Goal: Information Seeking & Learning: Learn about a topic

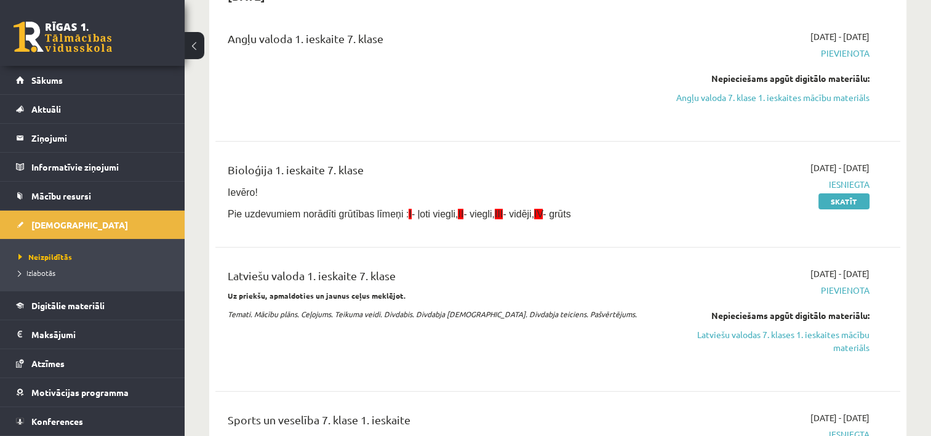
scroll to position [131, 0]
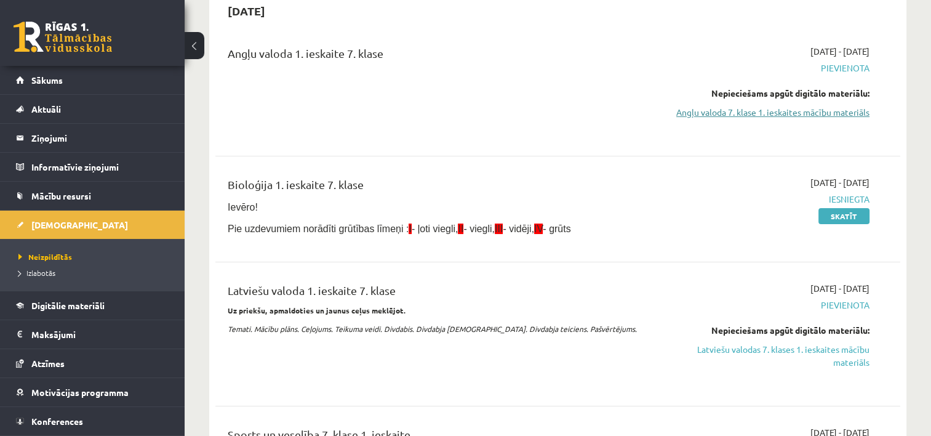
click at [822, 114] on link "Angļu valoda 7. klase 1. ieskaites mācību materiāls" at bounding box center [768, 112] width 202 height 13
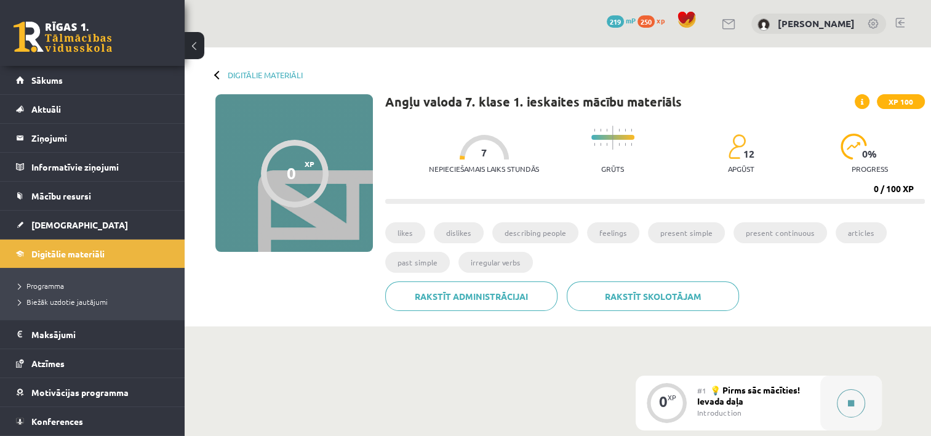
click at [849, 403] on icon at bounding box center [851, 402] width 6 height 7
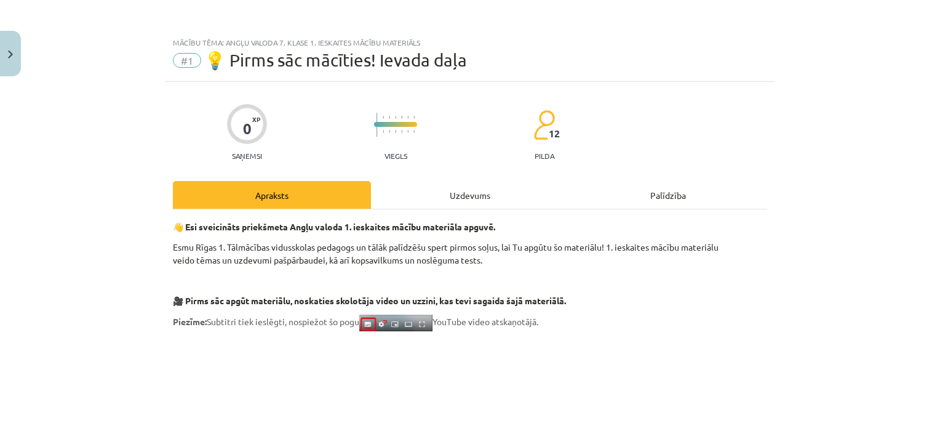
click at [470, 188] on div "Uzdevums" at bounding box center [470, 195] width 198 height 28
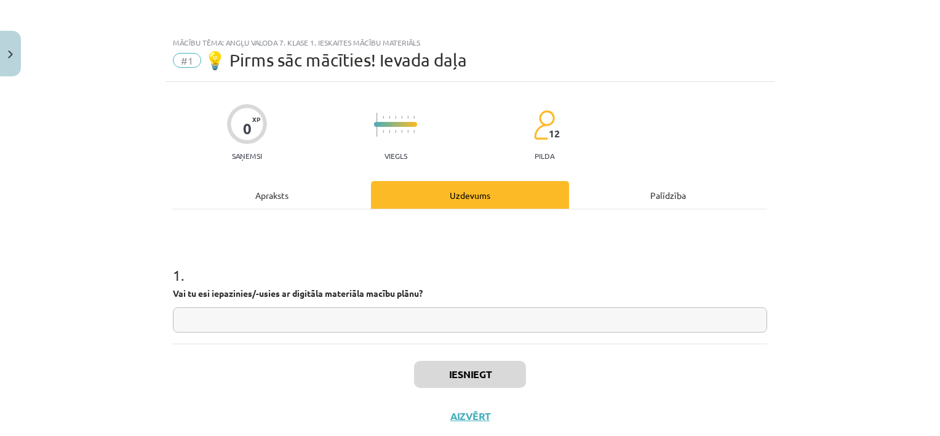
scroll to position [31, 0]
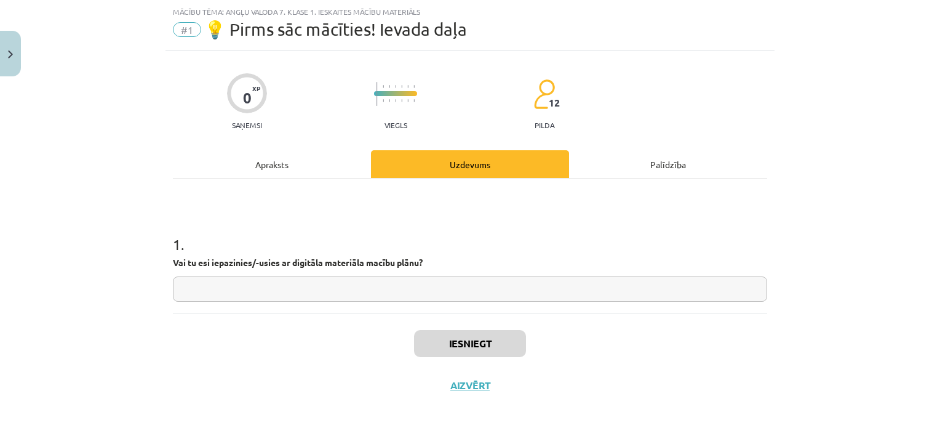
click at [465, 275] on div "1 . Vai tu esi iepazinies/-usies ar digitāla materiāla macību plānu?" at bounding box center [470, 257] width 594 height 87
click at [426, 293] on input "text" at bounding box center [470, 288] width 594 height 25
type input "*"
click at [573, 290] on input "text" at bounding box center [470, 288] width 594 height 25
type input "**"
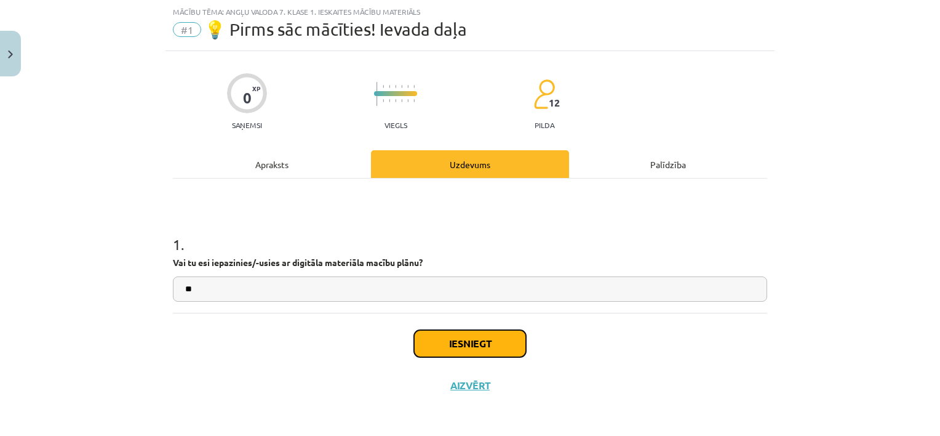
click at [480, 337] on button "Iesniegt" at bounding box center [470, 343] width 112 height 27
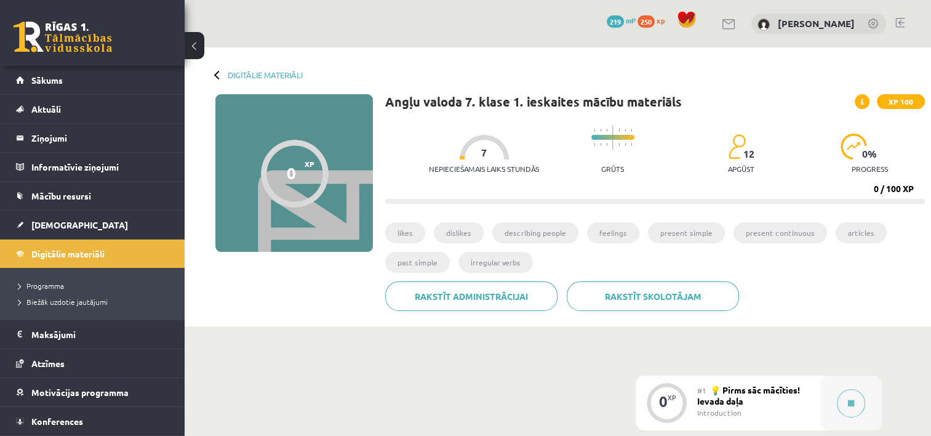
click at [843, 404] on button at bounding box center [851, 403] width 28 height 28
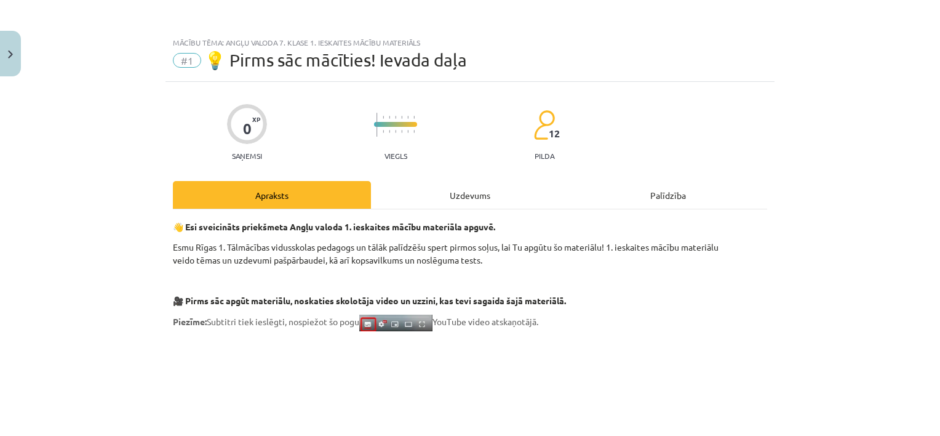
click at [464, 203] on div "Uzdevums" at bounding box center [470, 195] width 198 height 28
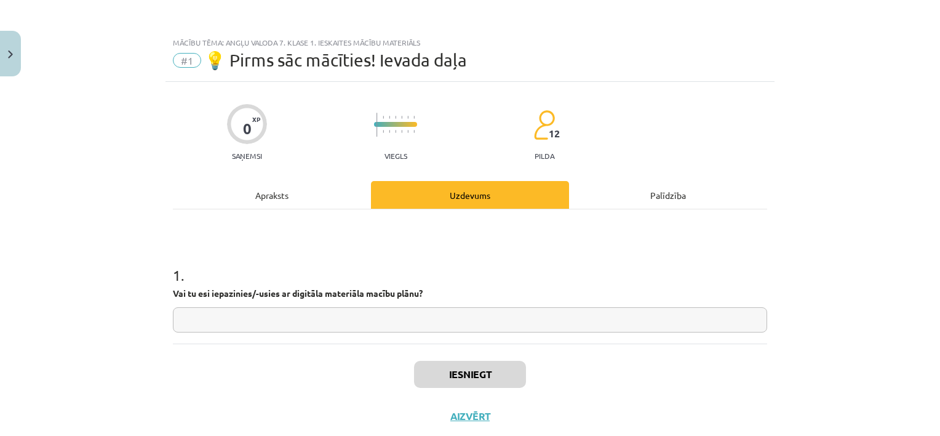
scroll to position [31, 0]
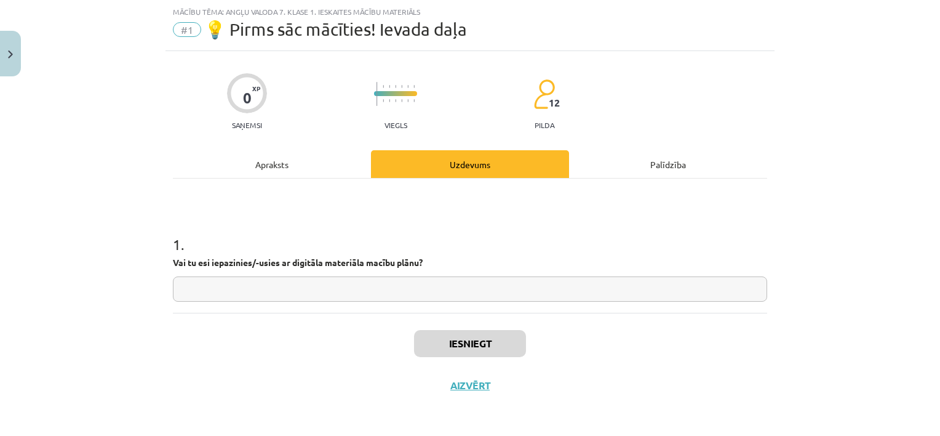
click at [407, 286] on input "text" at bounding box center [470, 288] width 594 height 25
type input "**"
click at [469, 343] on button "Iesniegt" at bounding box center [470, 343] width 112 height 27
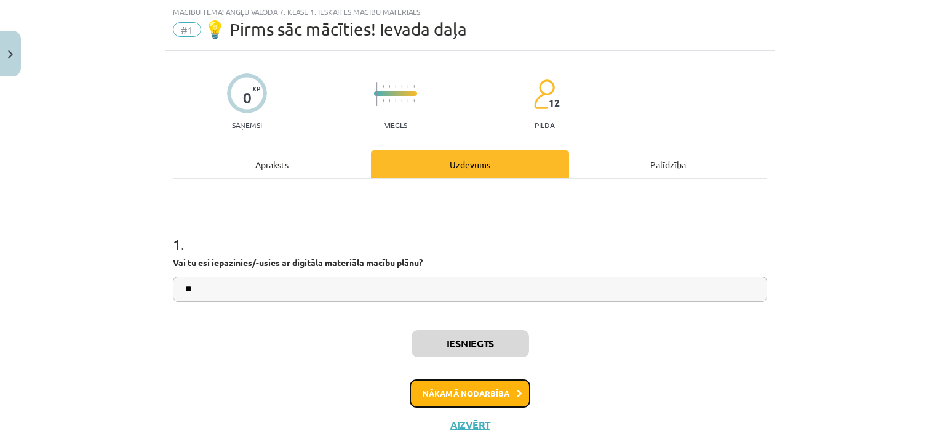
click at [471, 394] on button "Nākamā nodarbība" at bounding box center [470, 393] width 121 height 28
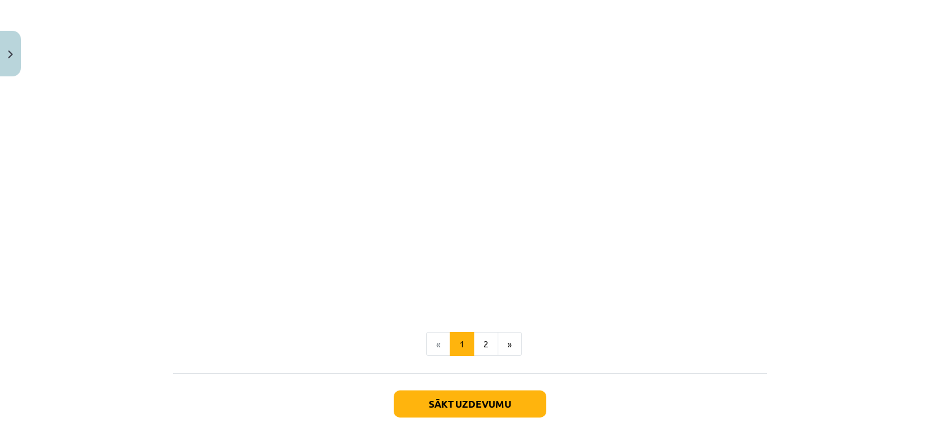
scroll to position [988, 0]
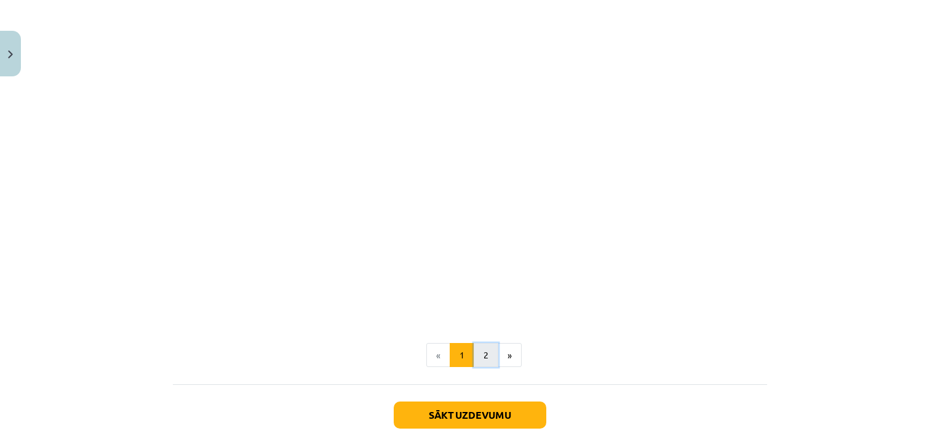
click at [479, 357] on button "2" at bounding box center [486, 355] width 25 height 25
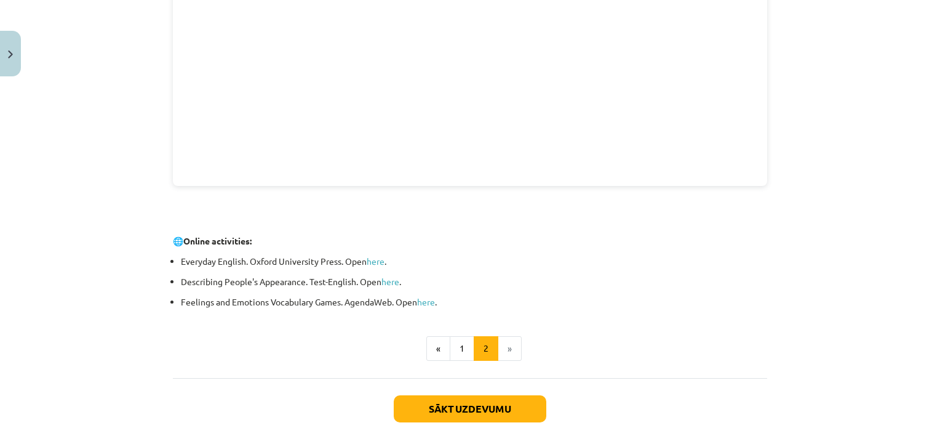
scroll to position [432, 0]
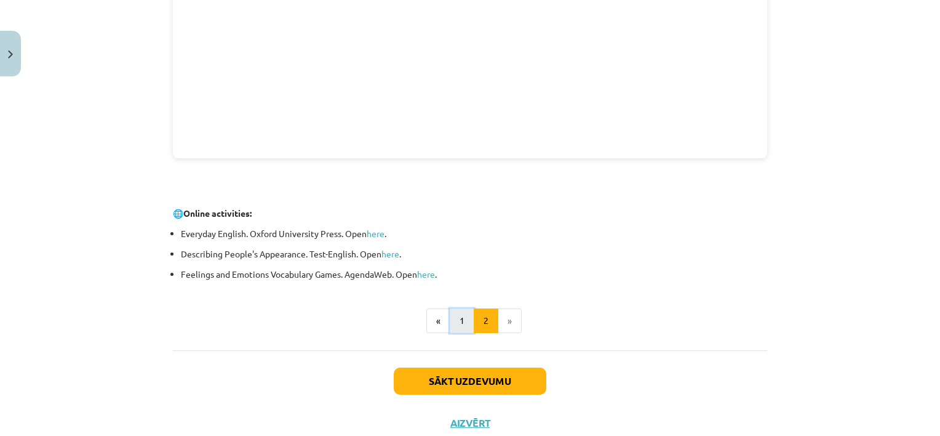
click at [456, 315] on button "1" at bounding box center [462, 320] width 25 height 25
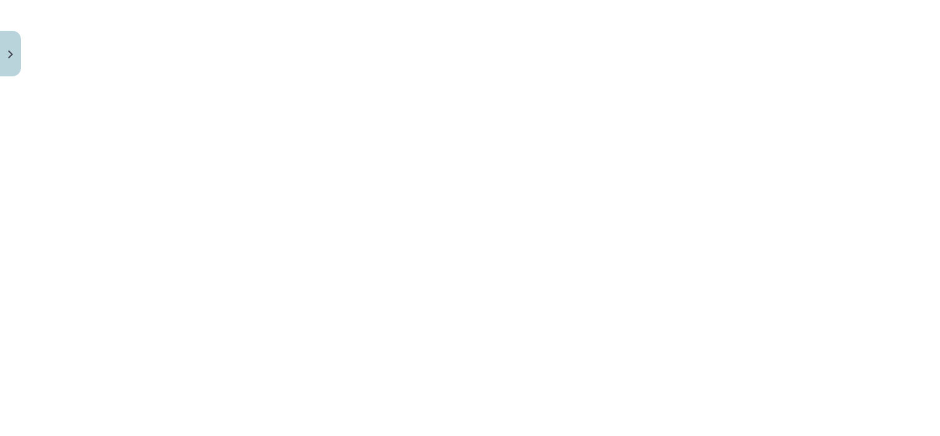
scroll to position [828, 0]
click at [775, 170] on div "Mācību tēma: Angļu valoda 7. klase 1. ieskaites mācību materiāls #2 🔤 Topic 1. …" at bounding box center [470, 218] width 940 height 436
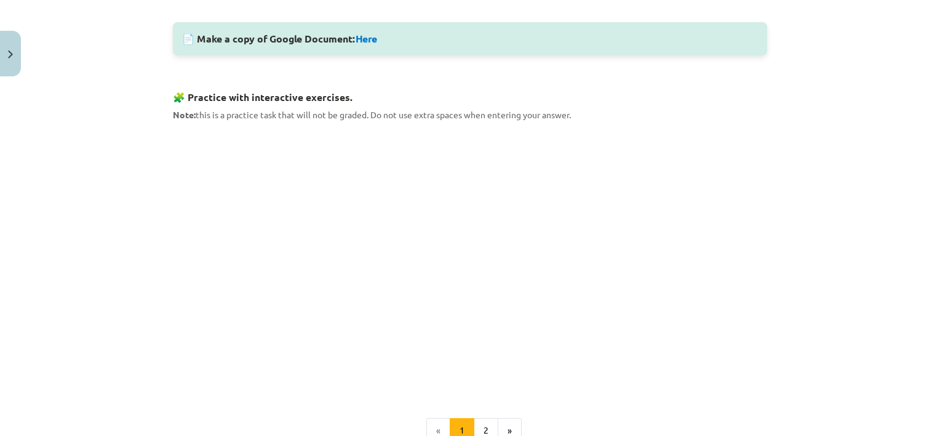
scroll to position [610, 0]
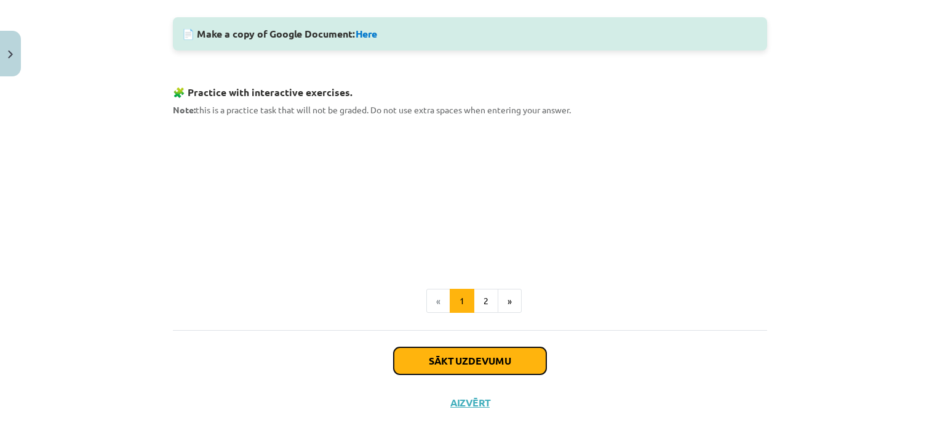
click at [483, 356] on button "Sākt uzdevumu" at bounding box center [470, 360] width 153 height 27
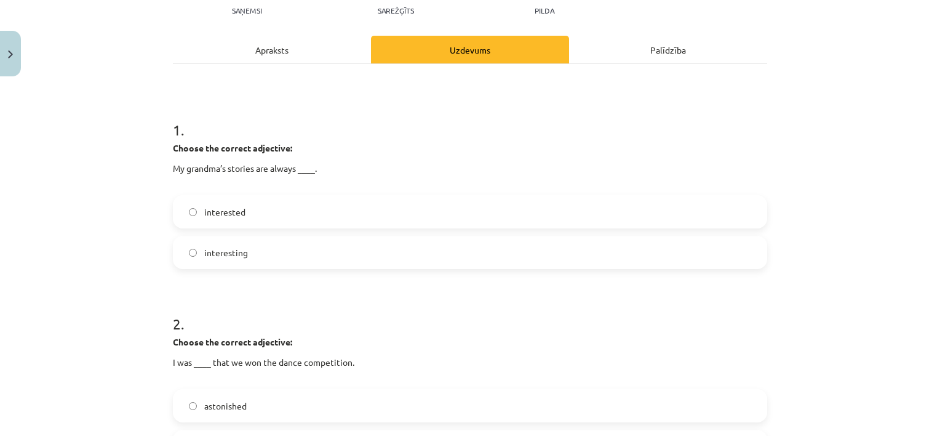
scroll to position [147, 0]
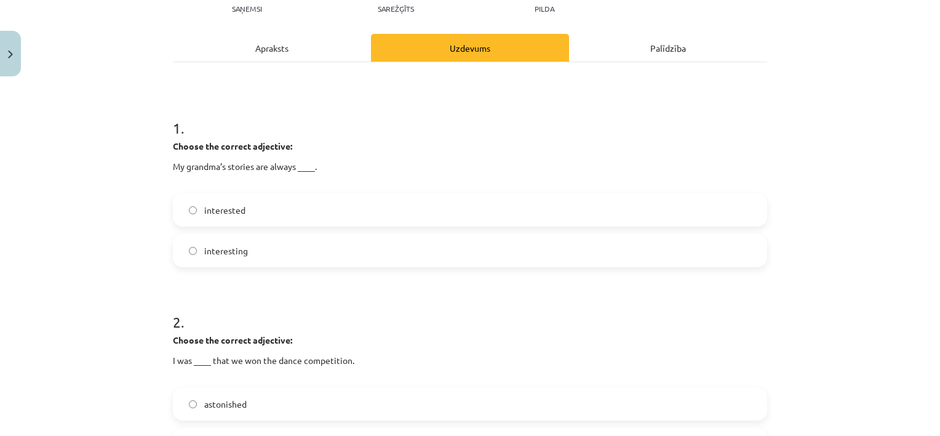
click at [239, 253] on span "interesting" at bounding box center [226, 250] width 44 height 13
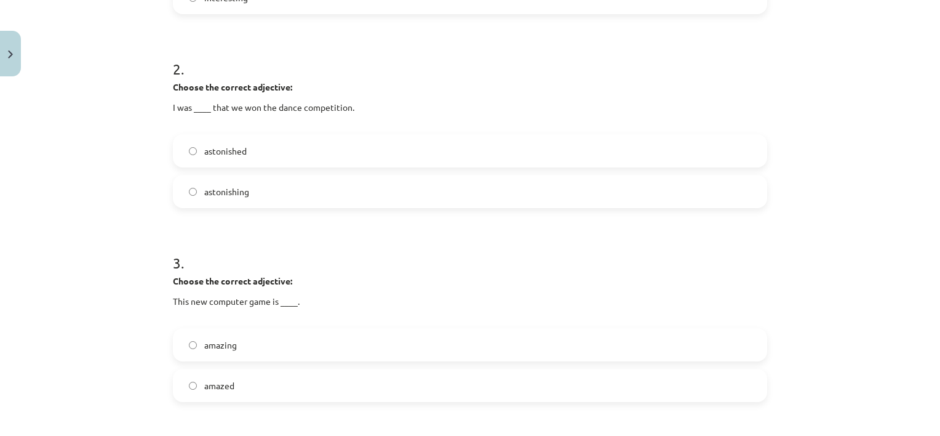
scroll to position [408, 0]
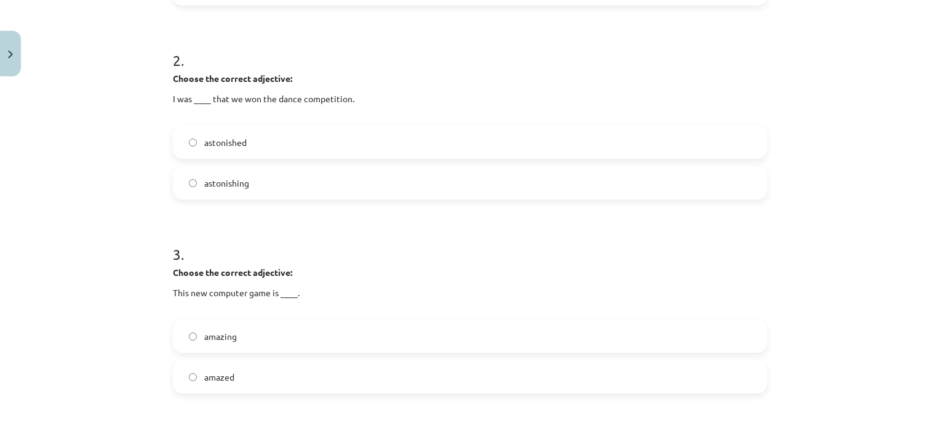
click at [382, 135] on label "astonished" at bounding box center [470, 142] width 592 height 31
click at [247, 339] on label "amazing" at bounding box center [470, 335] width 592 height 31
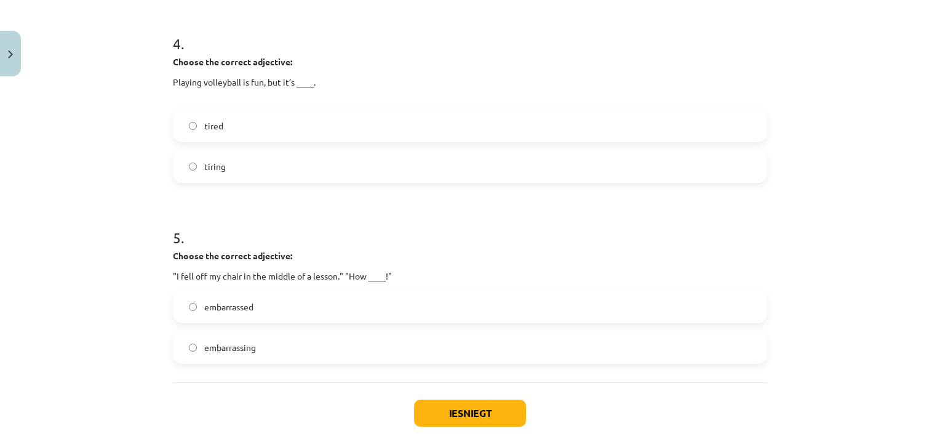
scroll to position [814, 0]
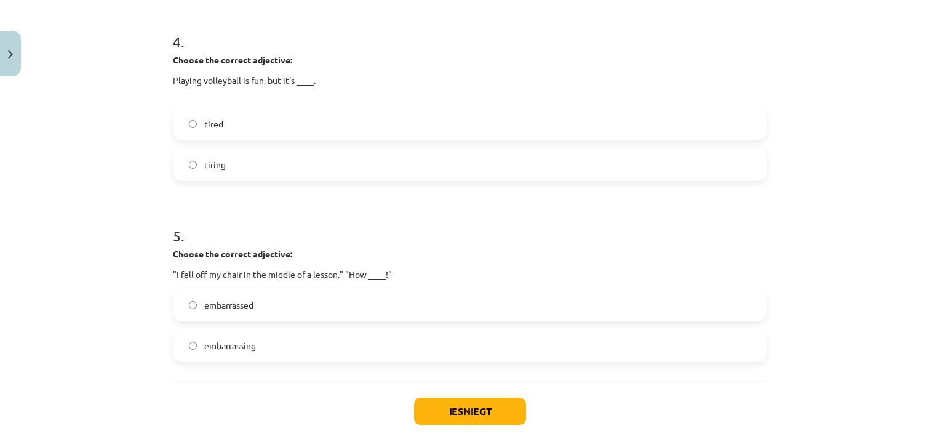
click at [330, 165] on label "tiring" at bounding box center [470, 164] width 592 height 31
click at [255, 346] on label "embarrassing" at bounding box center [470, 345] width 592 height 31
click at [445, 408] on button "Iesniegt" at bounding box center [470, 410] width 112 height 27
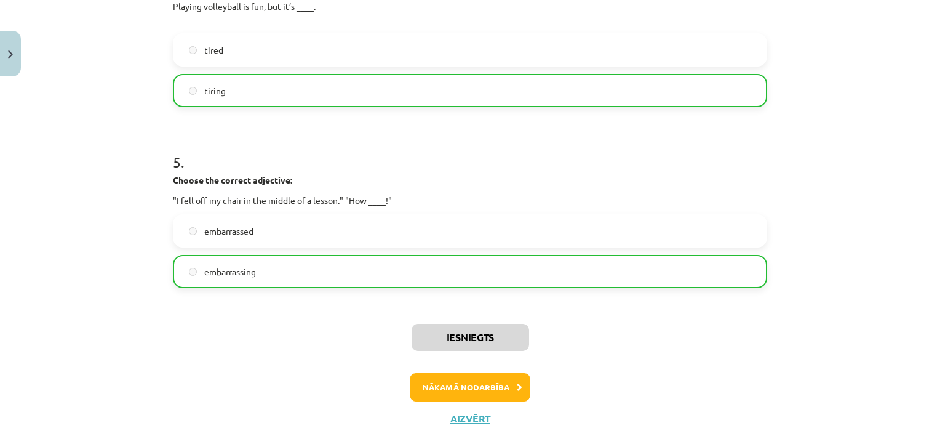
scroll to position [921, 0]
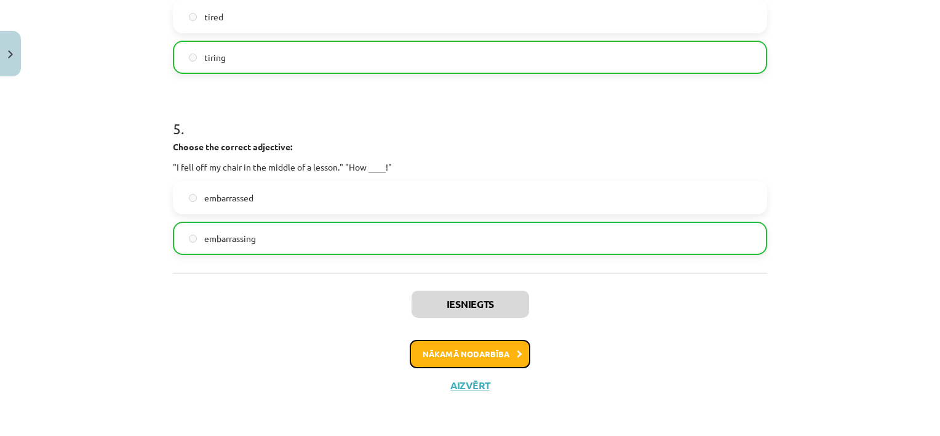
click at [491, 350] on button "Nākamā nodarbība" at bounding box center [470, 354] width 121 height 28
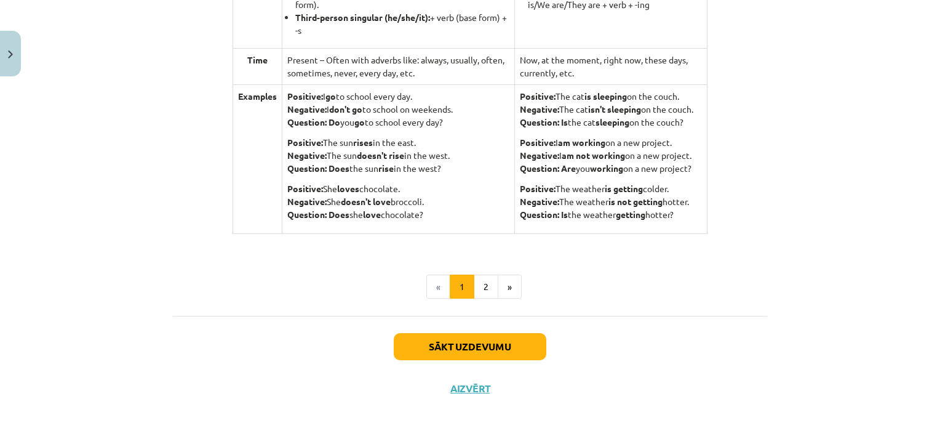
scroll to position [1254, 0]
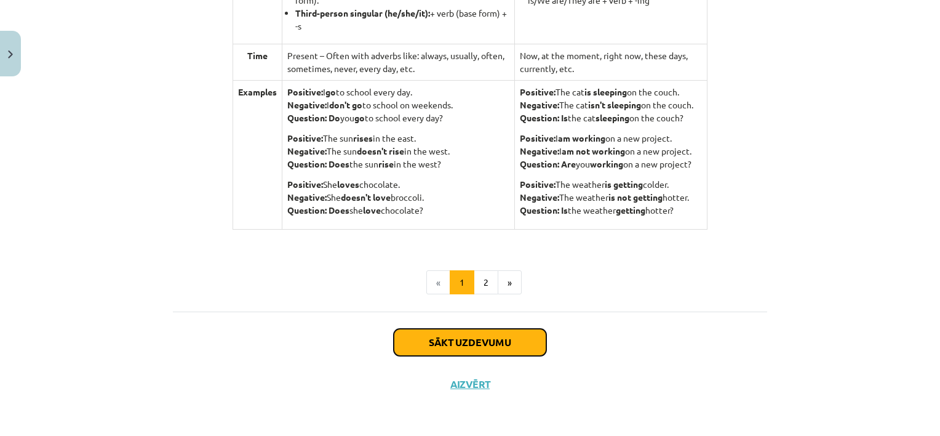
click at [526, 343] on button "Sākt uzdevumu" at bounding box center [470, 341] width 153 height 27
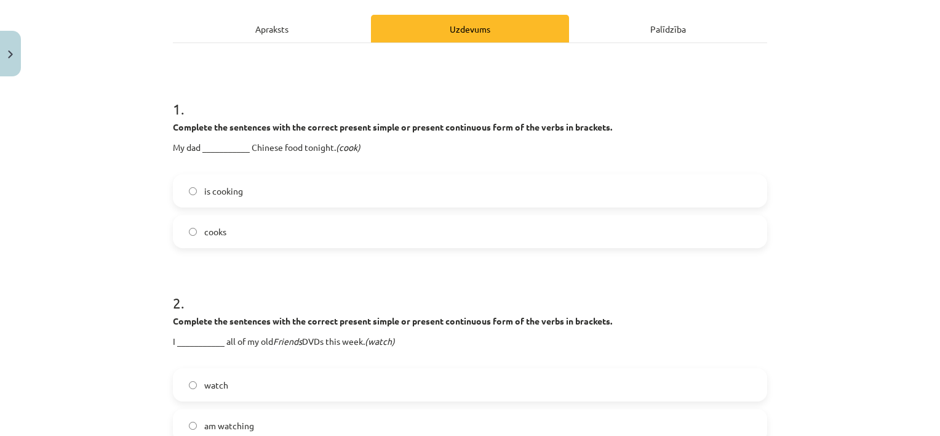
scroll to position [175, 0]
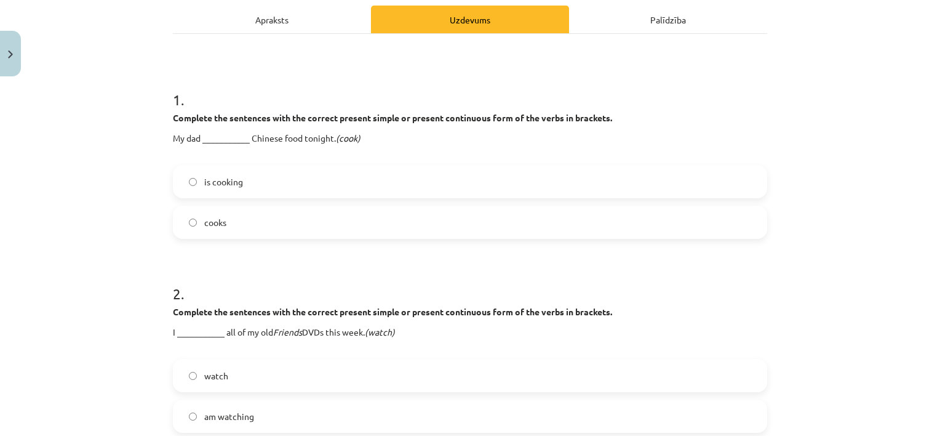
click at [271, 186] on label "is cooking" at bounding box center [470, 181] width 592 height 31
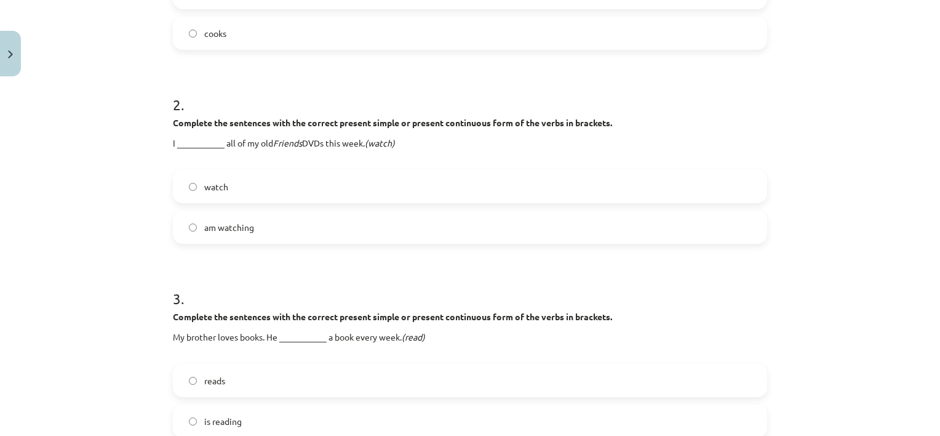
scroll to position [367, 0]
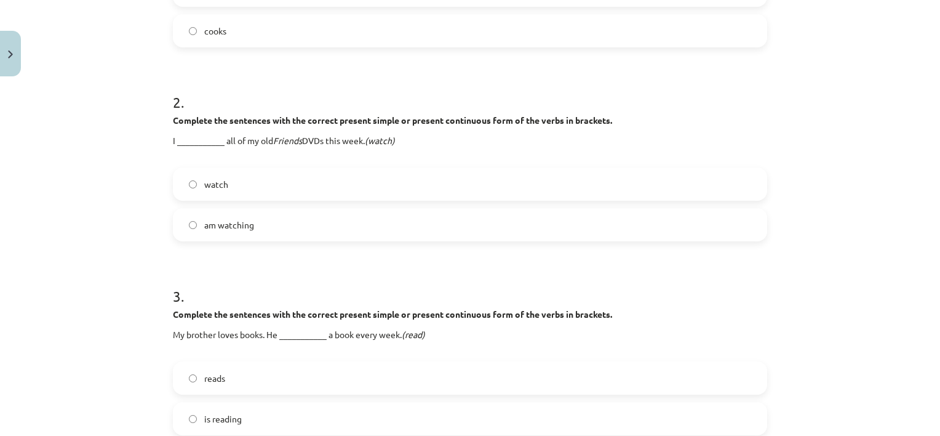
click at [263, 224] on label "am watching" at bounding box center [470, 224] width 592 height 31
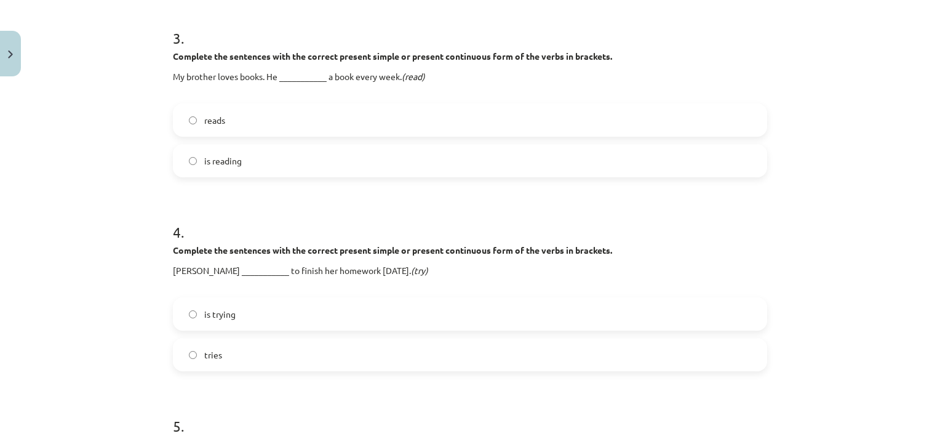
scroll to position [627, 0]
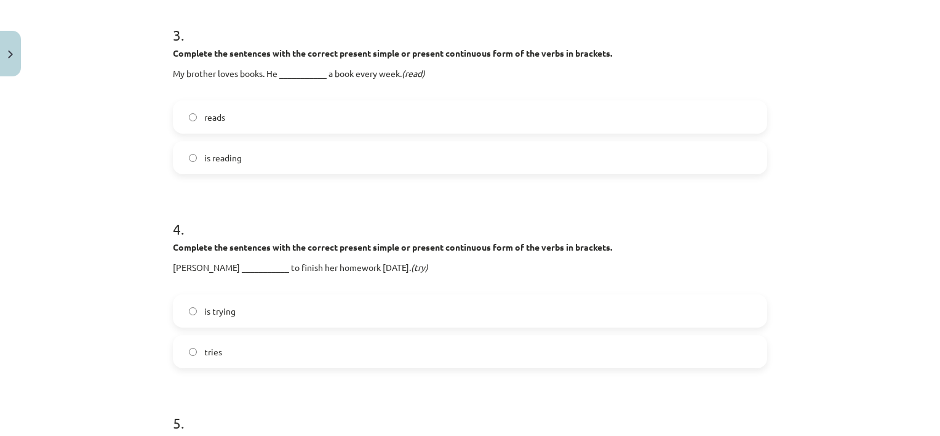
click at [231, 112] on label "reads" at bounding box center [470, 117] width 592 height 31
click at [230, 318] on label "is trying" at bounding box center [470, 310] width 592 height 31
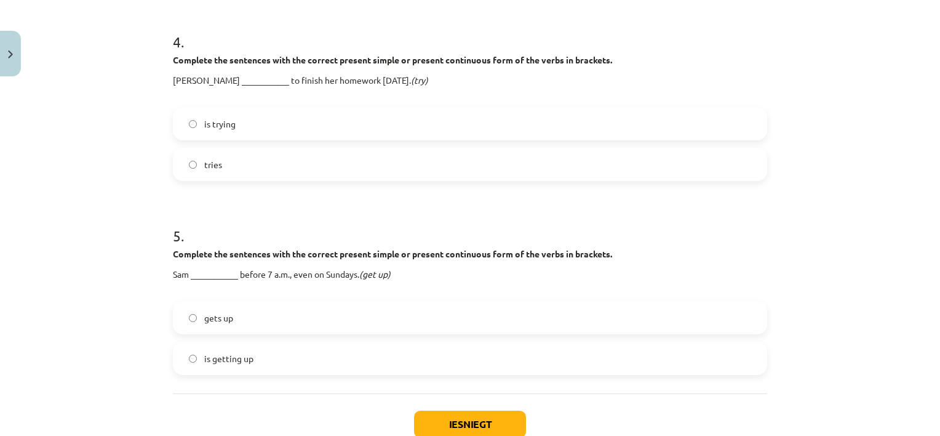
scroll to position [885, 0]
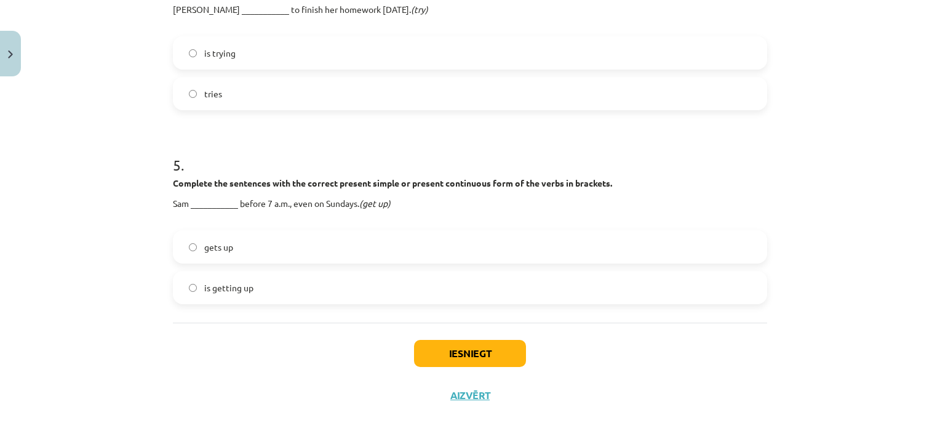
click at [344, 242] on label "gets up" at bounding box center [470, 246] width 592 height 31
click at [450, 354] on button "Iesniegt" at bounding box center [470, 353] width 112 height 27
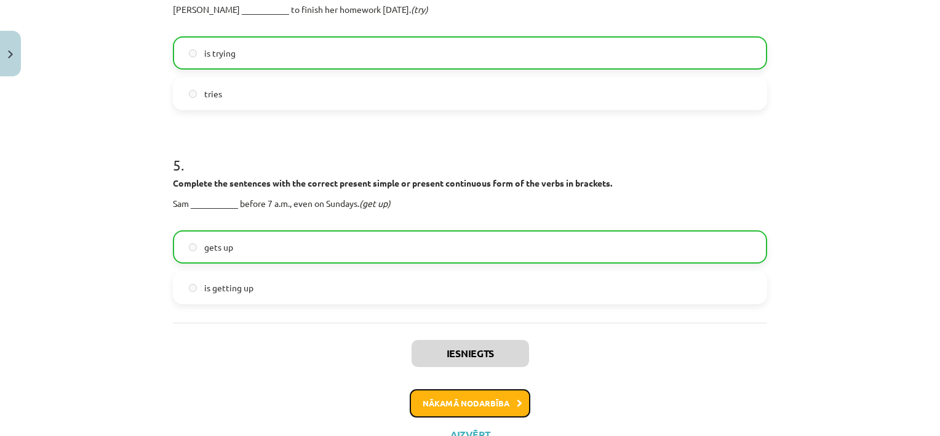
click at [490, 401] on button "Nākamā nodarbība" at bounding box center [470, 403] width 121 height 28
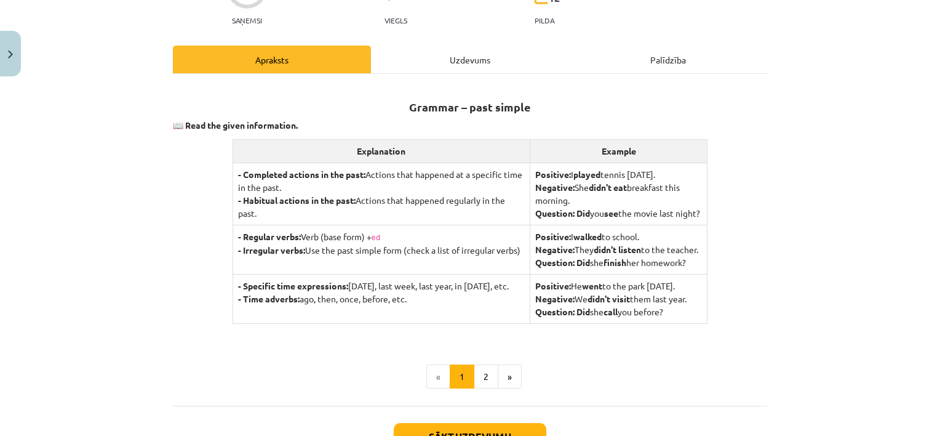
scroll to position [253, 0]
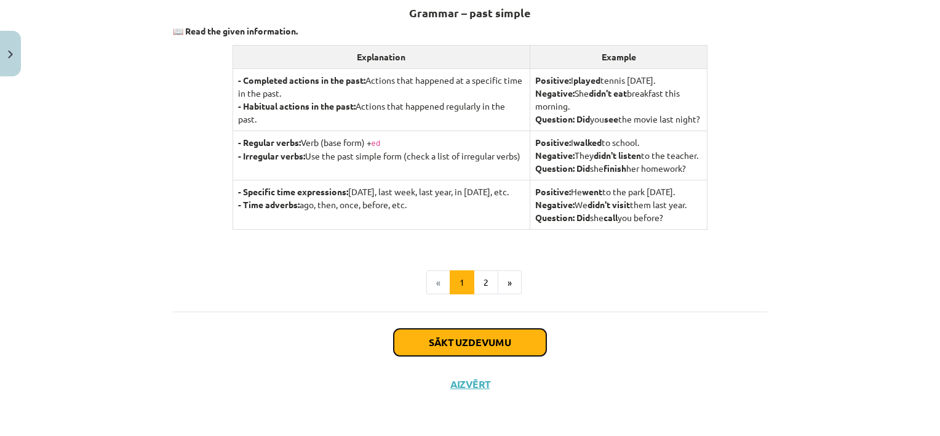
click at [488, 341] on button "Sākt uzdevumu" at bounding box center [470, 341] width 153 height 27
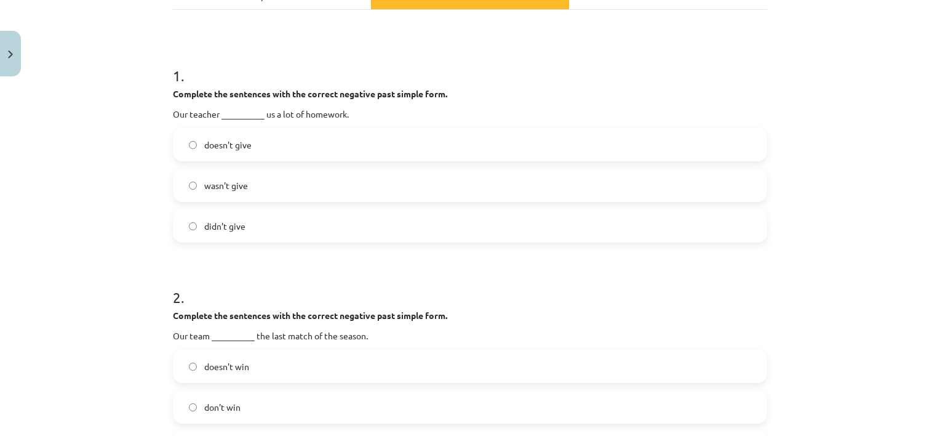
scroll to position [197, 0]
click at [226, 229] on span "didn't give" at bounding box center [224, 227] width 41 height 13
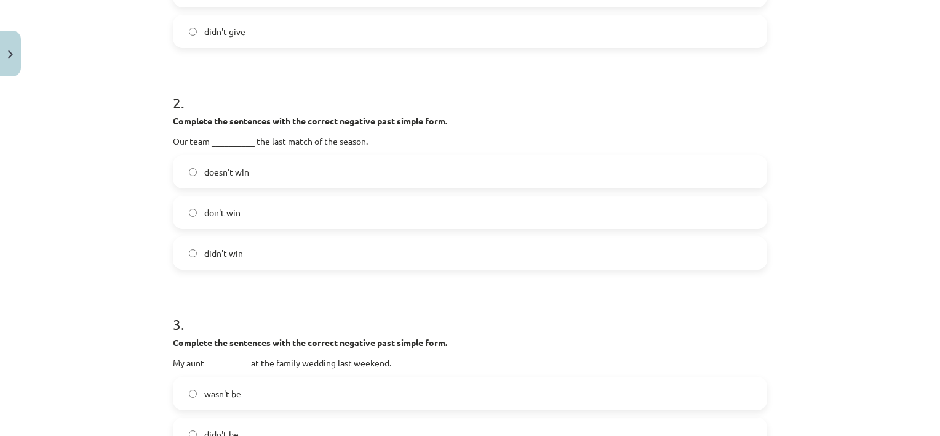
scroll to position [408, 0]
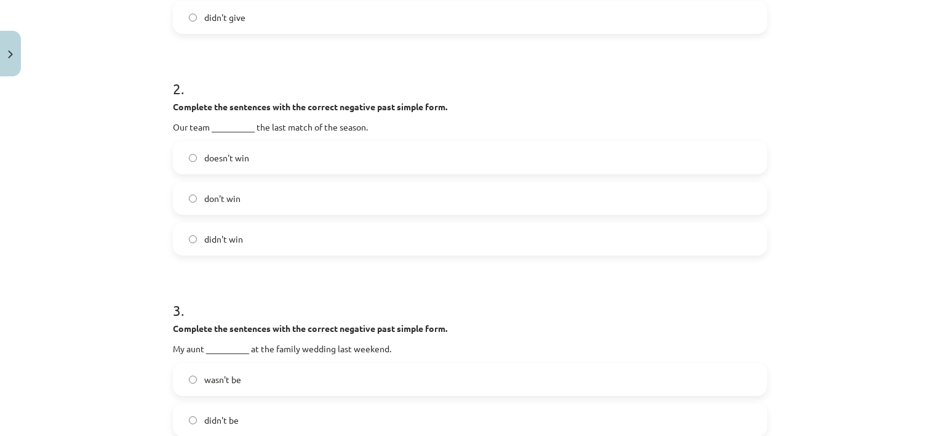
click at [250, 247] on label "didn't win" at bounding box center [470, 238] width 592 height 31
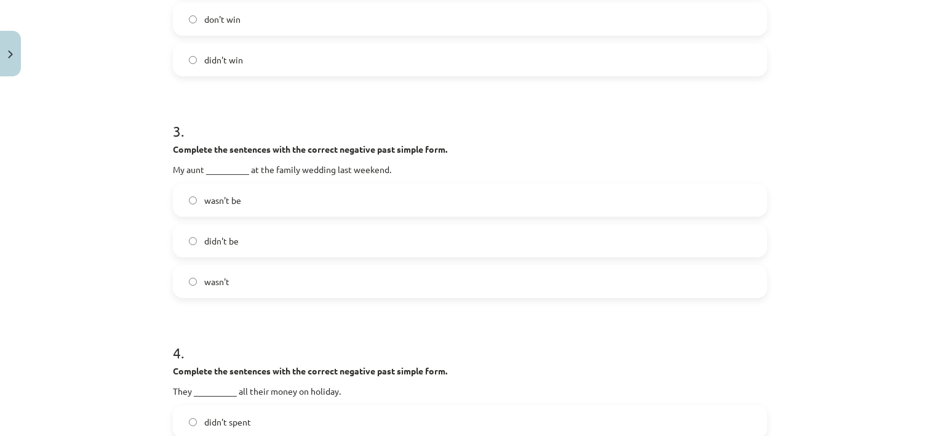
scroll to position [623, 0]
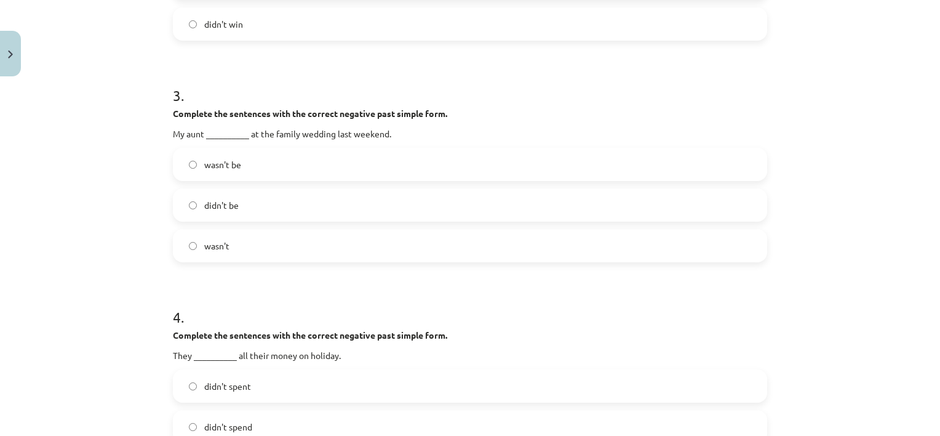
click at [317, 244] on label "wasn't" at bounding box center [470, 245] width 592 height 31
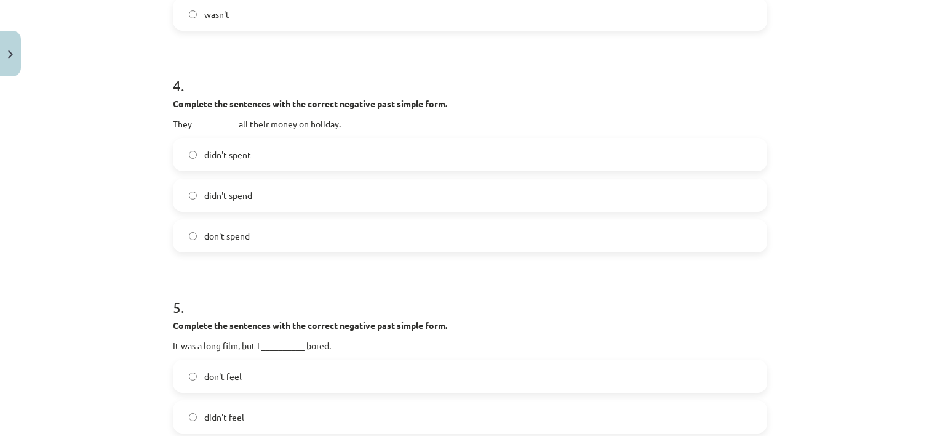
scroll to position [859, 0]
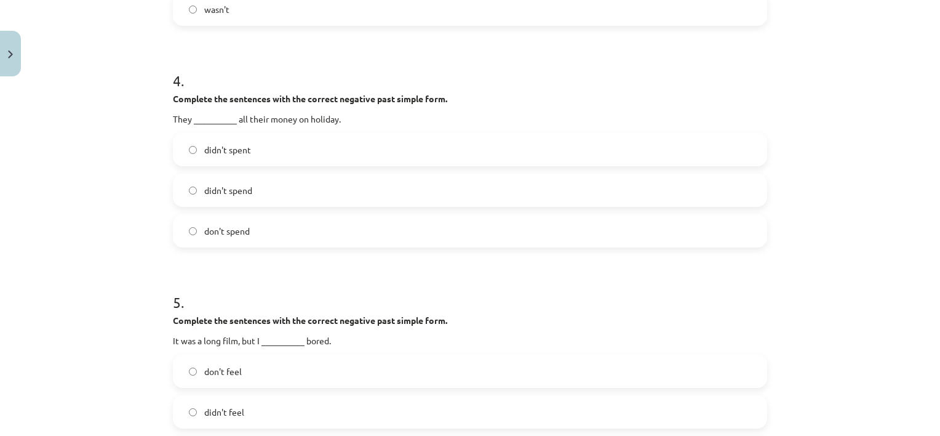
click at [295, 191] on label "didn't spend" at bounding box center [470, 190] width 592 height 31
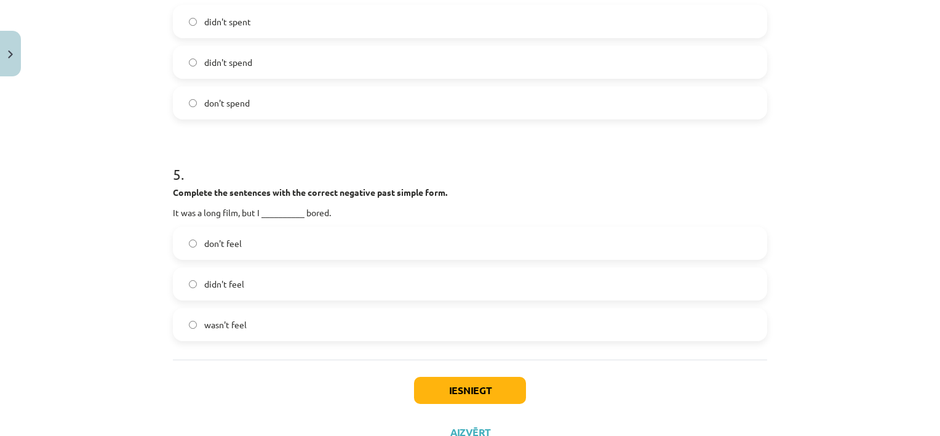
scroll to position [1034, 0]
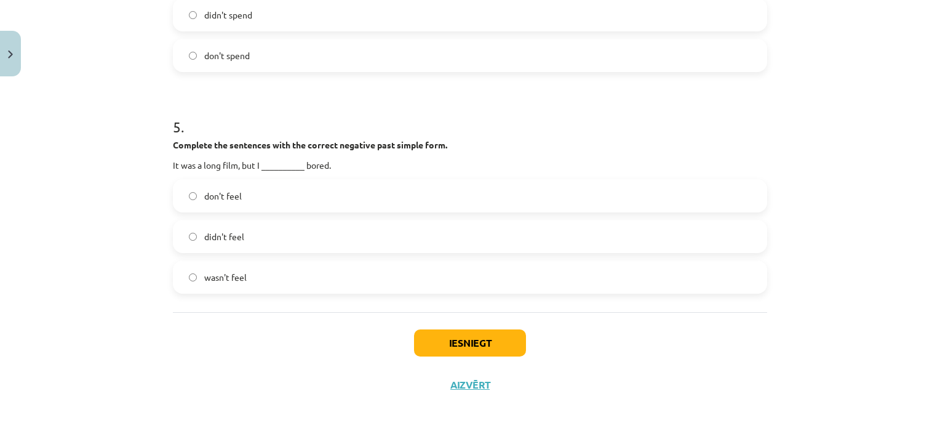
click at [317, 236] on label "didn't feel" at bounding box center [470, 236] width 592 height 31
click at [455, 336] on button "Iesniegt" at bounding box center [470, 342] width 112 height 27
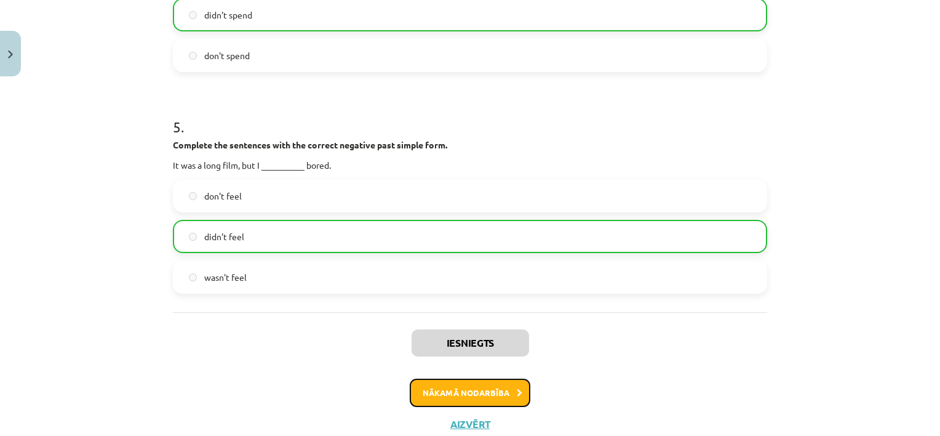
click at [454, 384] on button "Nākamā nodarbība" at bounding box center [470, 392] width 121 height 28
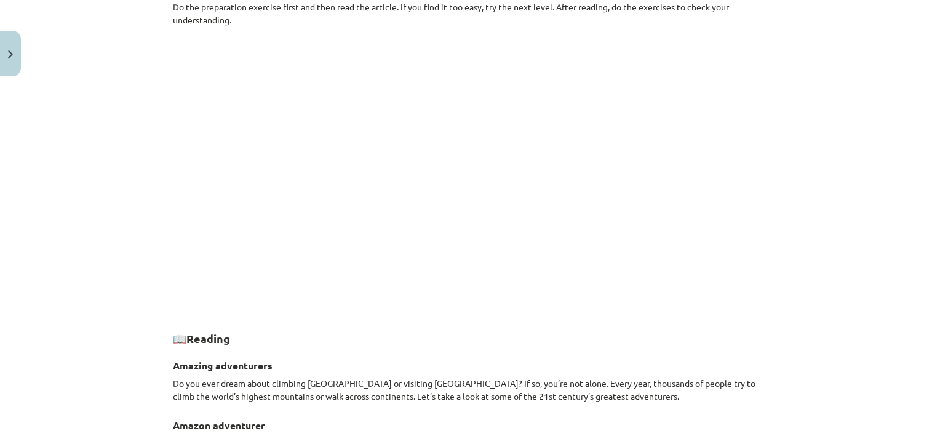
scroll to position [617, 0]
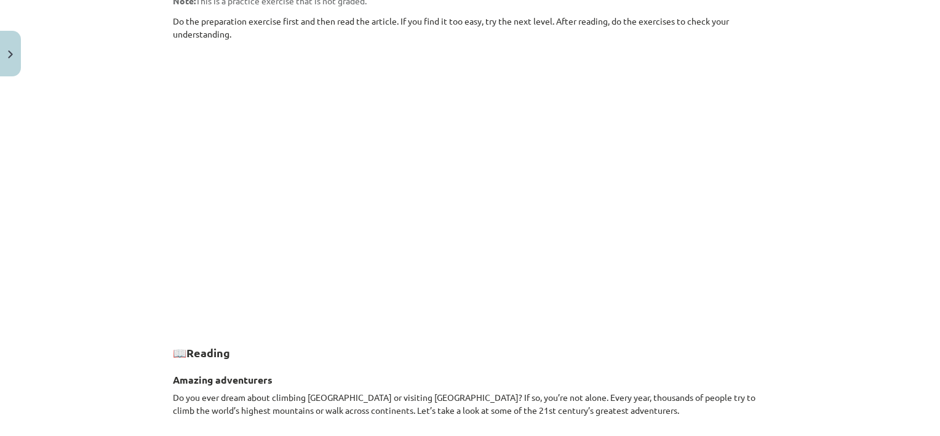
click at [909, 257] on div "Mācību tēma: Angļu valoda 7. klase 1. ieskaites mācību materiāls #5 📖 Topic 4. …" at bounding box center [470, 218] width 940 height 436
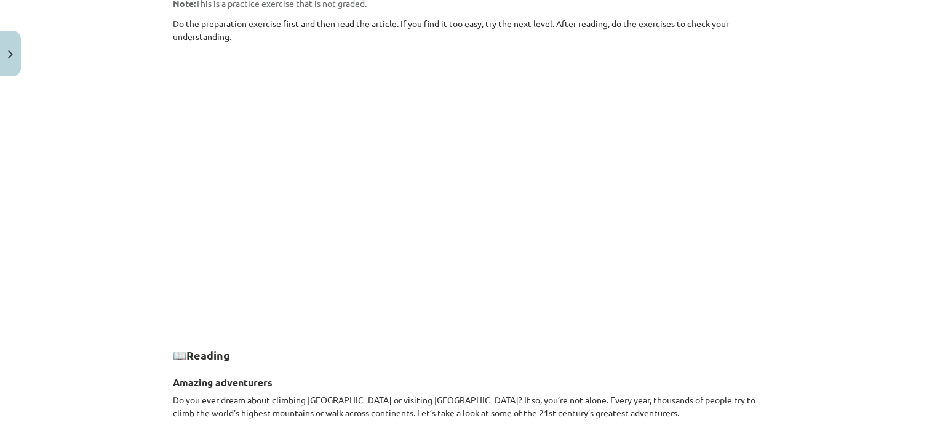
scroll to position [602, 0]
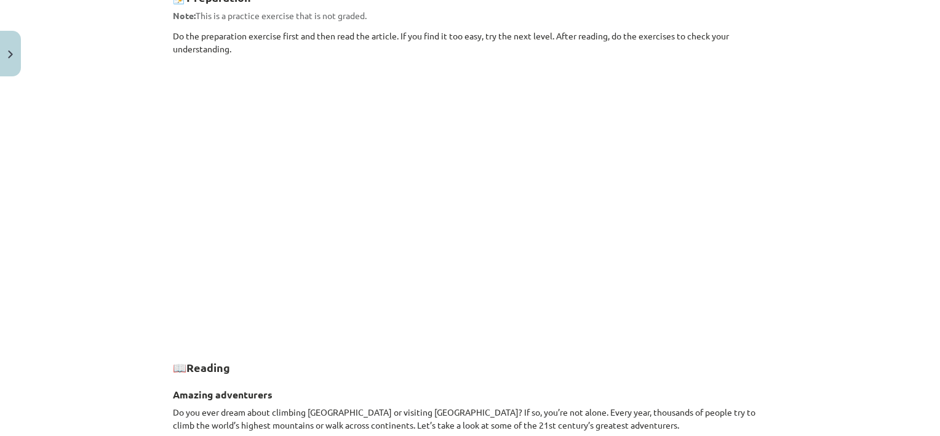
click at [926, 237] on div "Mācību tēma: Angļu valoda 7. klase 1. ieskaites mācību materiāls #5 📖 Topic 4. …" at bounding box center [470, 218] width 940 height 436
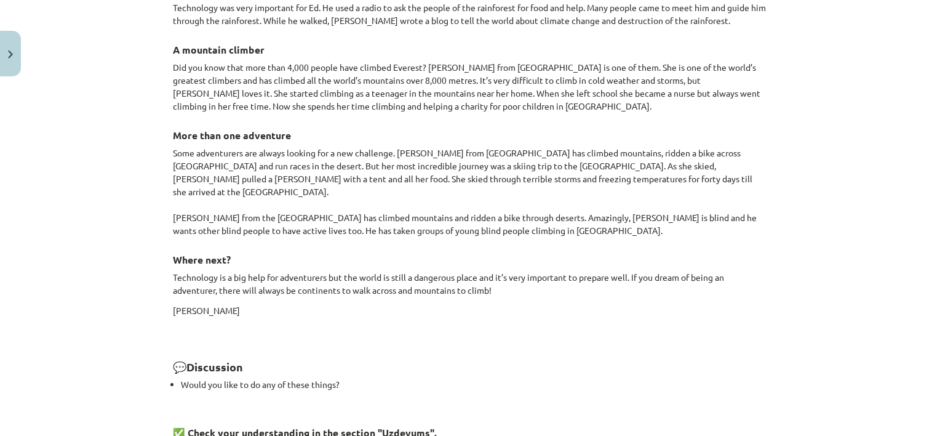
scroll to position [1233, 0]
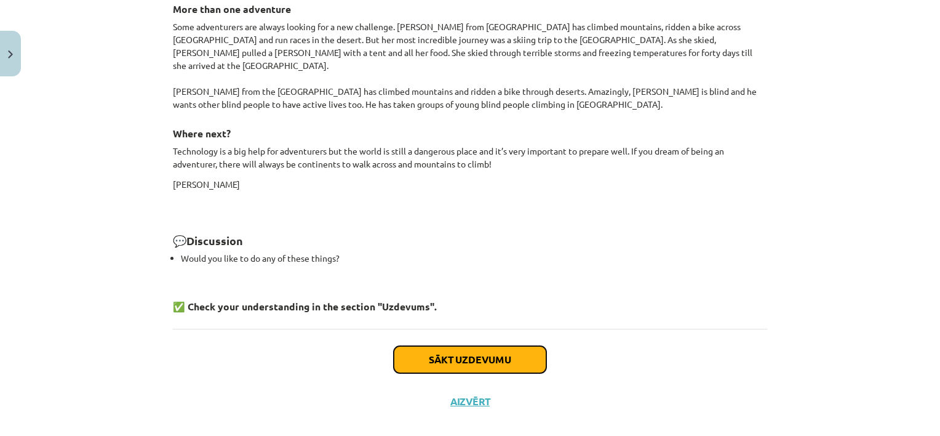
click at [525, 346] on button "Sākt uzdevumu" at bounding box center [470, 359] width 153 height 27
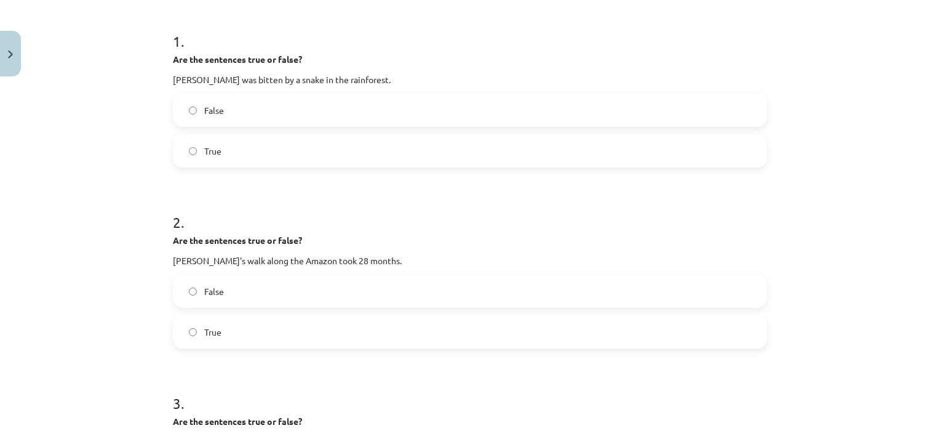
scroll to position [241, 0]
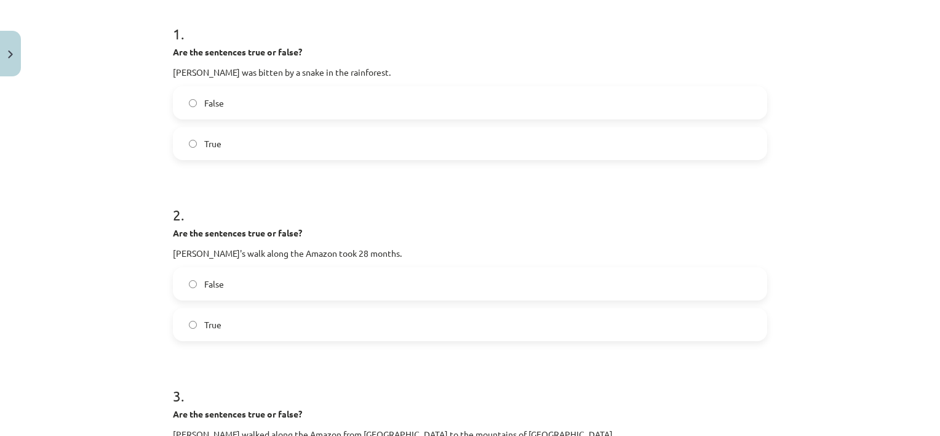
click at [221, 148] on label "True" at bounding box center [470, 143] width 592 height 31
click at [224, 330] on label "True" at bounding box center [470, 324] width 592 height 31
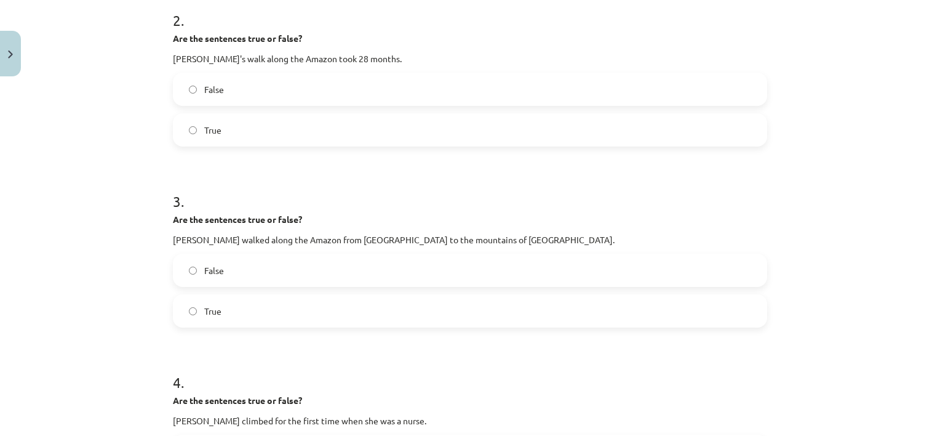
scroll to position [588, 0]
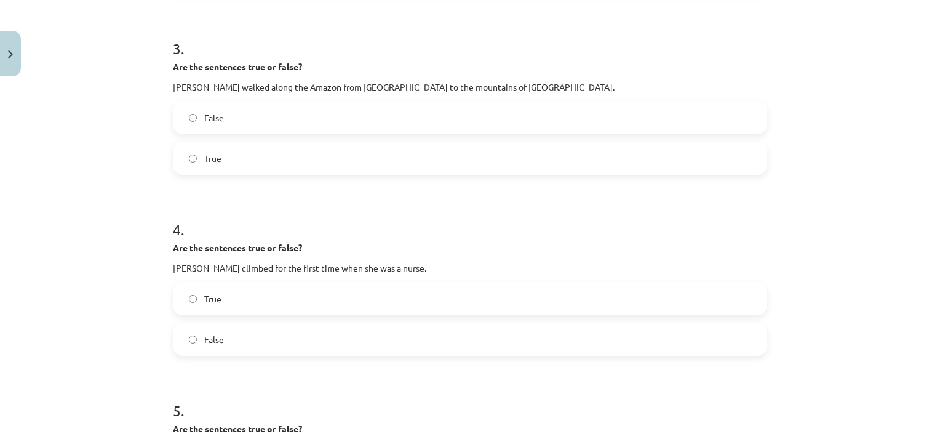
click at [583, 127] on label "False" at bounding box center [470, 117] width 592 height 31
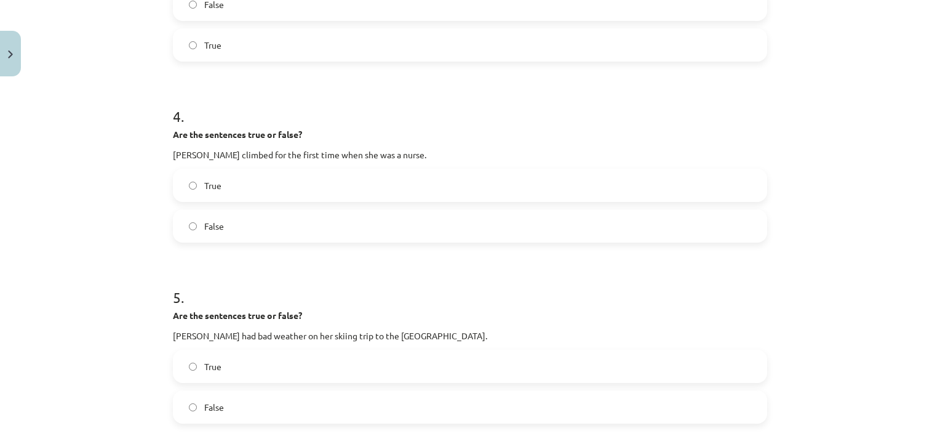
scroll to position [714, 0]
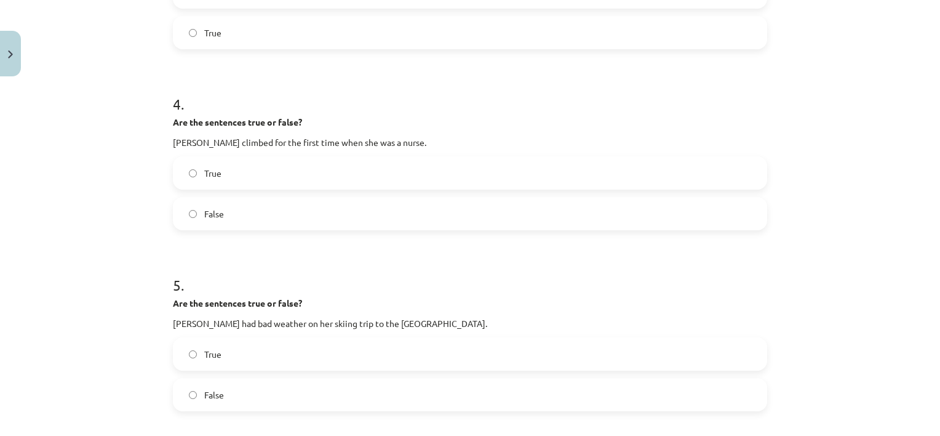
click at [488, 180] on label "True" at bounding box center [470, 172] width 592 height 31
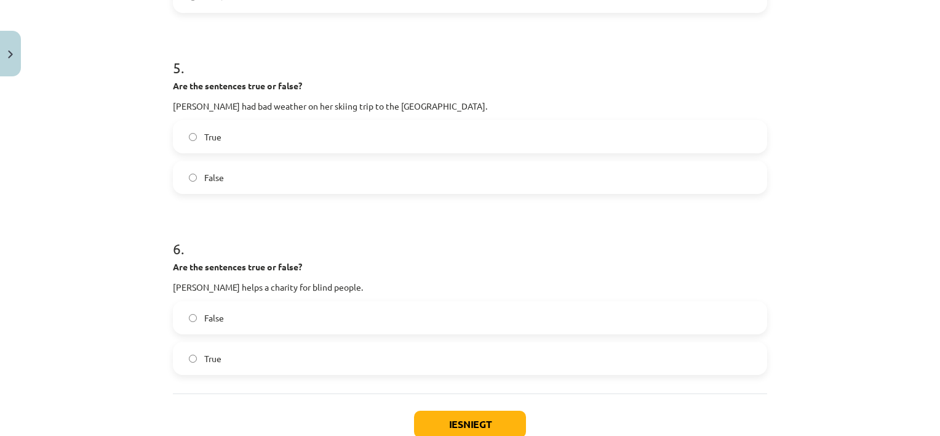
scroll to position [945, 0]
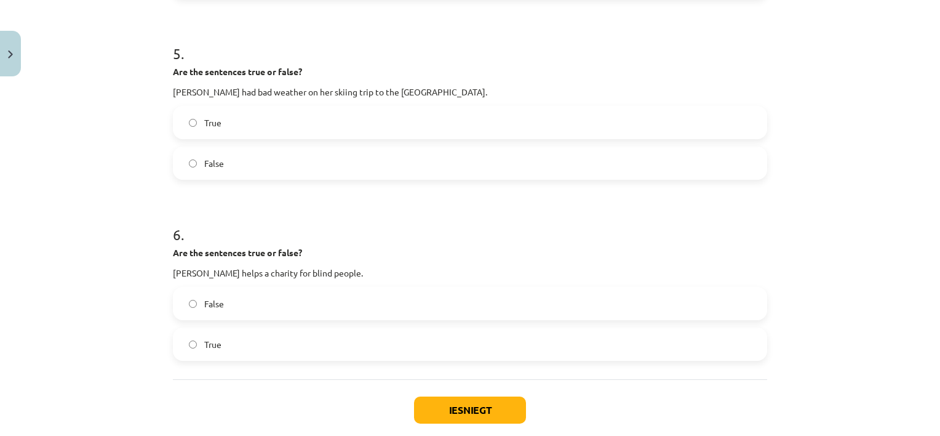
click at [518, 122] on label "True" at bounding box center [470, 122] width 592 height 31
click at [236, 340] on label "True" at bounding box center [470, 343] width 592 height 31
click at [445, 408] on button "Iesniegt" at bounding box center [470, 409] width 112 height 27
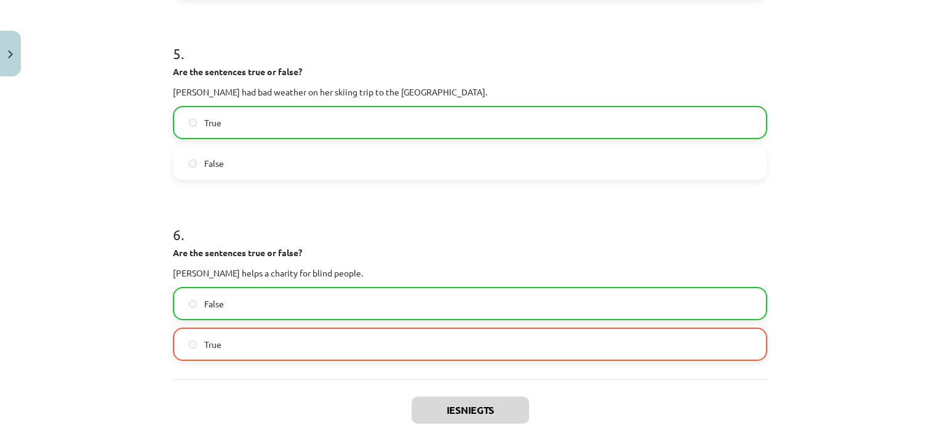
scroll to position [1051, 0]
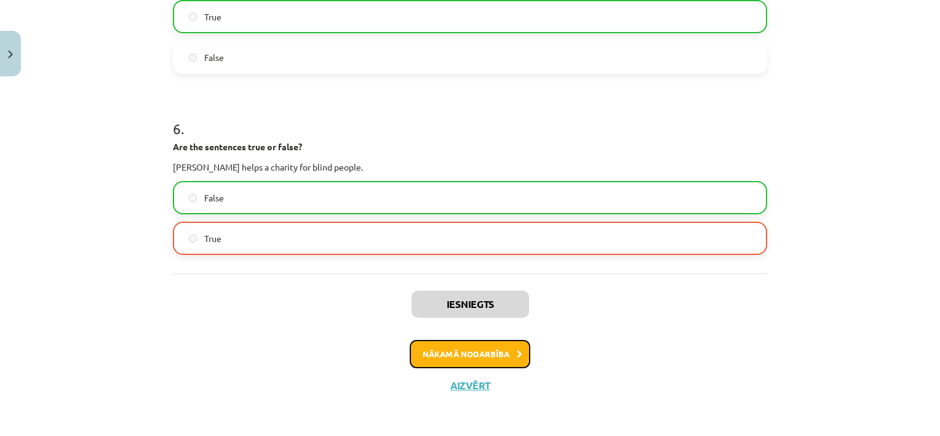
click at [494, 342] on button "Nākamā nodarbība" at bounding box center [470, 354] width 121 height 28
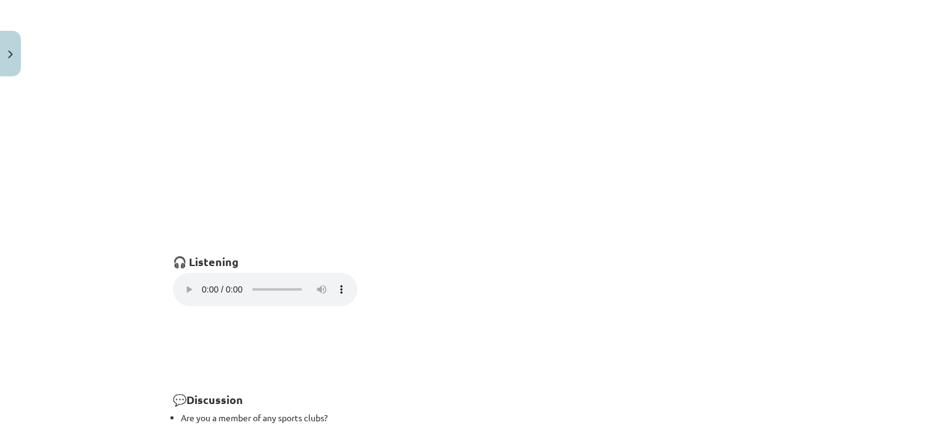
scroll to position [700, 0]
click at [901, 322] on div "Mācību tēma: Angļu valoda 7. klase 1. ieskaites mācību materiāls #6 🎧 Topic 5. …" at bounding box center [470, 218] width 940 height 436
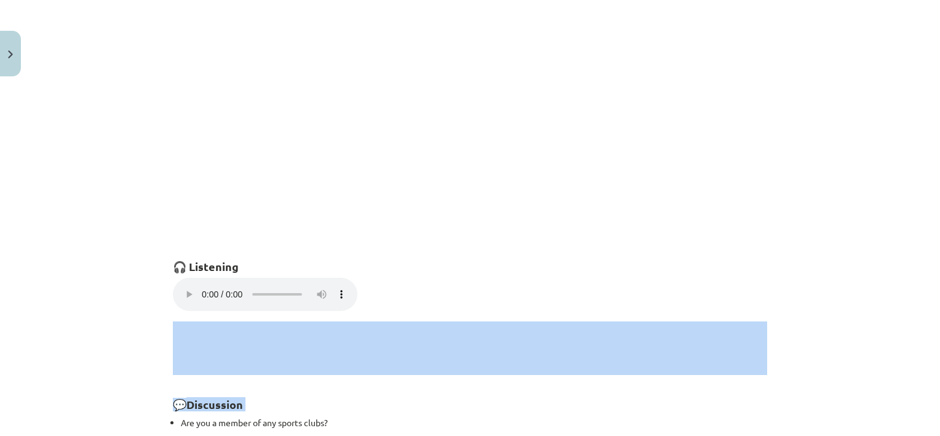
drag, startPoint x: 901, startPoint y: 322, endPoint x: 893, endPoint y: 391, distance: 69.4
click at [893, 391] on div "Mācību tēma: Angļu valoda 7. klase 1. ieskaites mācību materiāls #6 🎧 Topic 5. …" at bounding box center [470, 218] width 940 height 436
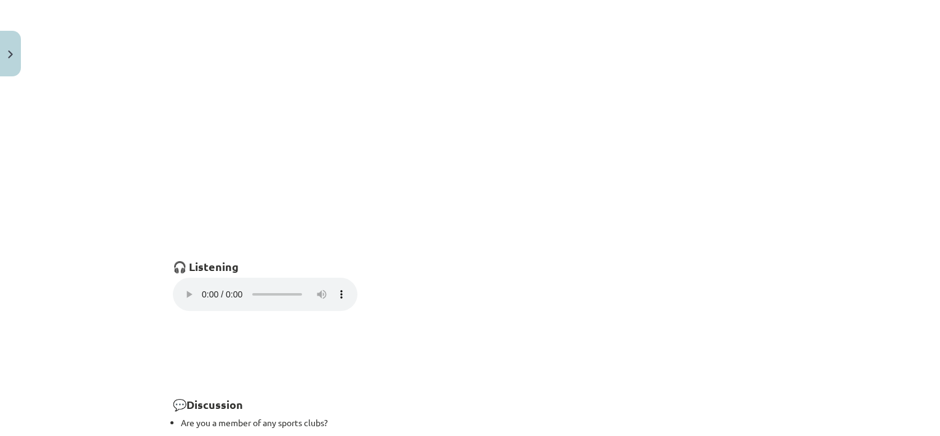
drag, startPoint x: 893, startPoint y: 391, endPoint x: 841, endPoint y: 302, distance: 103.4
click at [841, 302] on div "Mācību tēma: Angļu valoda 7. klase 1. ieskaites mācību materiāls #6 🎧 Topic 5. …" at bounding box center [470, 218] width 940 height 436
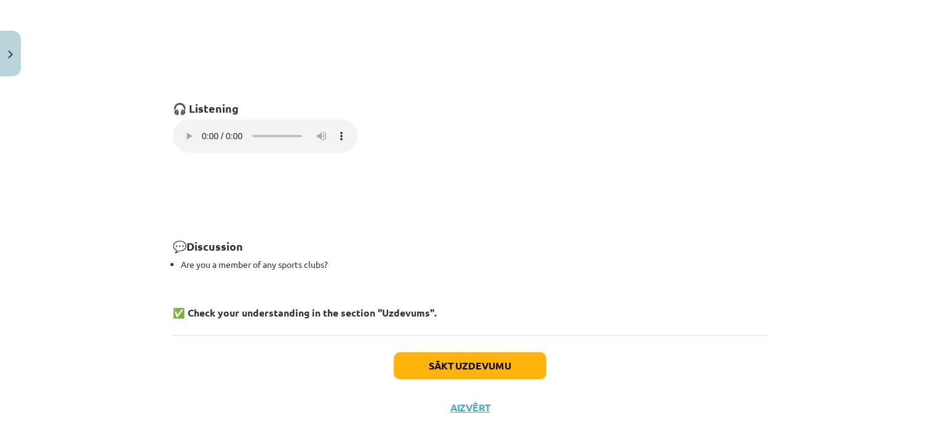
scroll to position [861, 0]
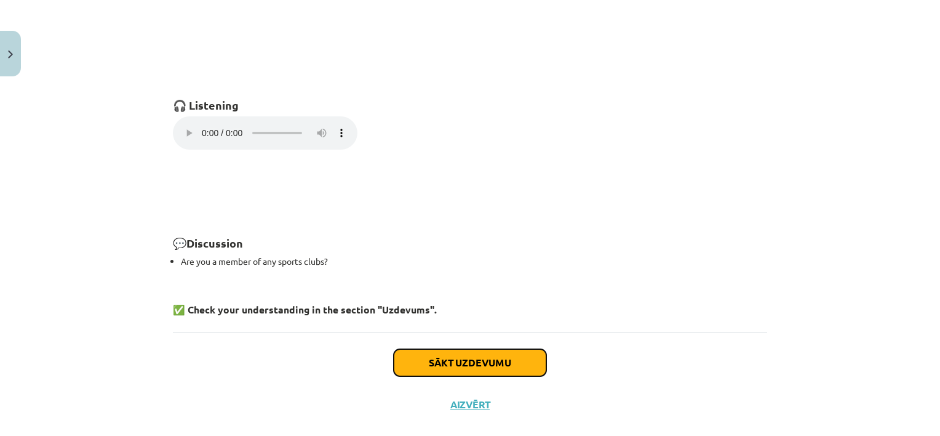
click at [417, 358] on button "Sākt uzdevumu" at bounding box center [470, 362] width 153 height 27
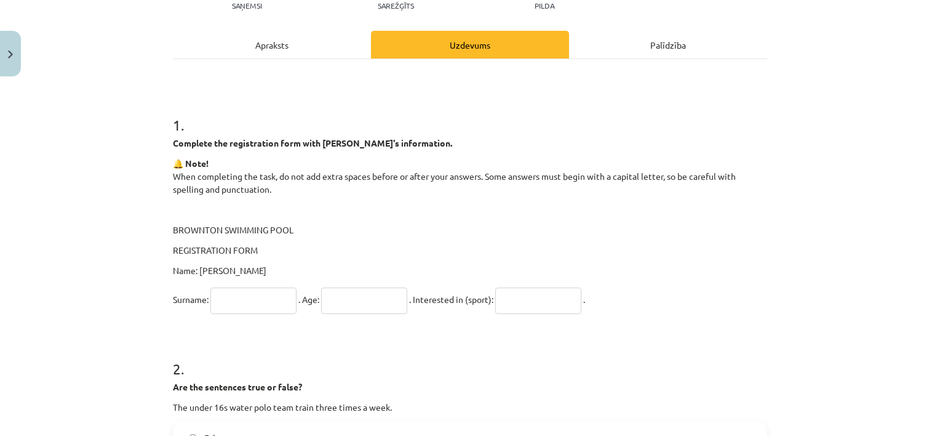
scroll to position [202, 0]
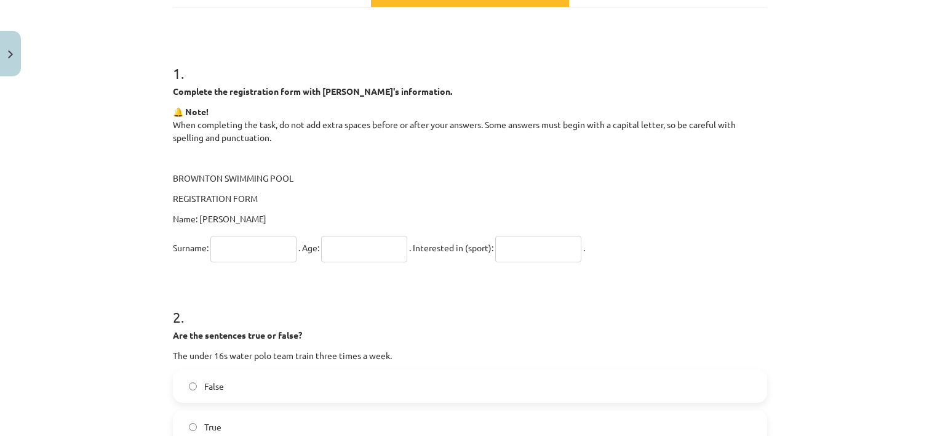
click at [257, 237] on input "text" at bounding box center [253, 249] width 86 height 26
click at [238, 251] on input "text" at bounding box center [253, 249] width 86 height 26
type input "*****"
click at [358, 253] on input "text" at bounding box center [364, 249] width 86 height 26
type input "**"
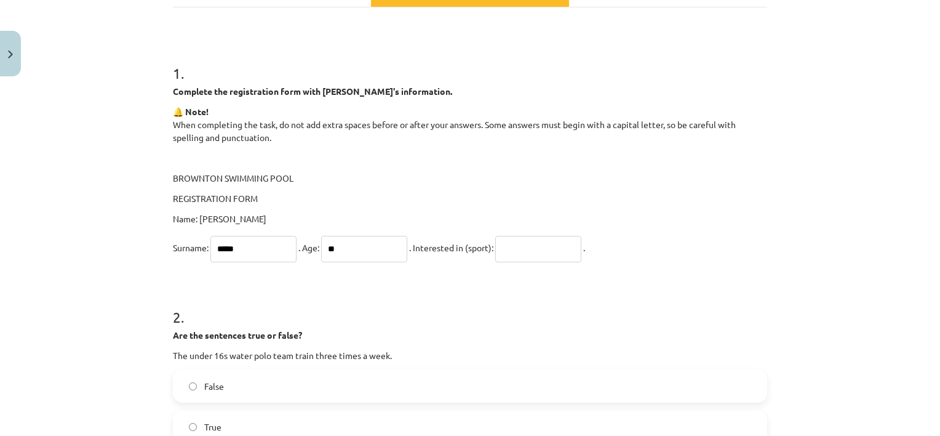
click at [526, 255] on input "text" at bounding box center [538, 249] width 86 height 26
click at [538, 250] on input "text" at bounding box center [538, 249] width 86 height 26
type input "********"
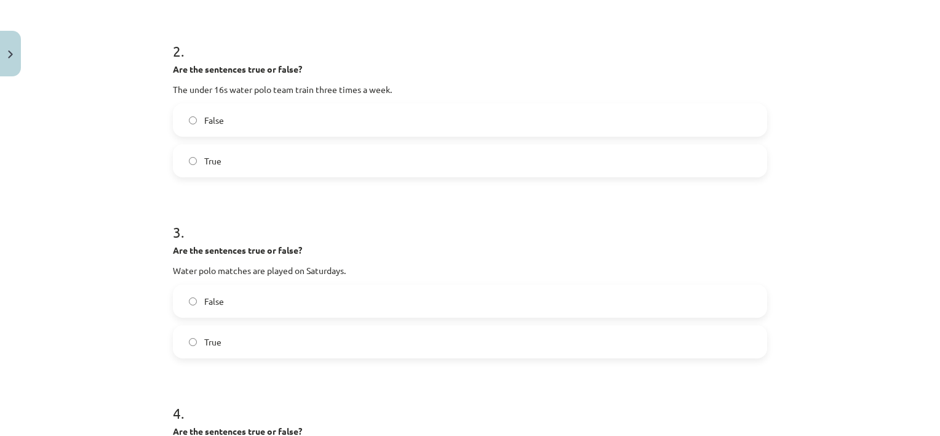
scroll to position [470, 0]
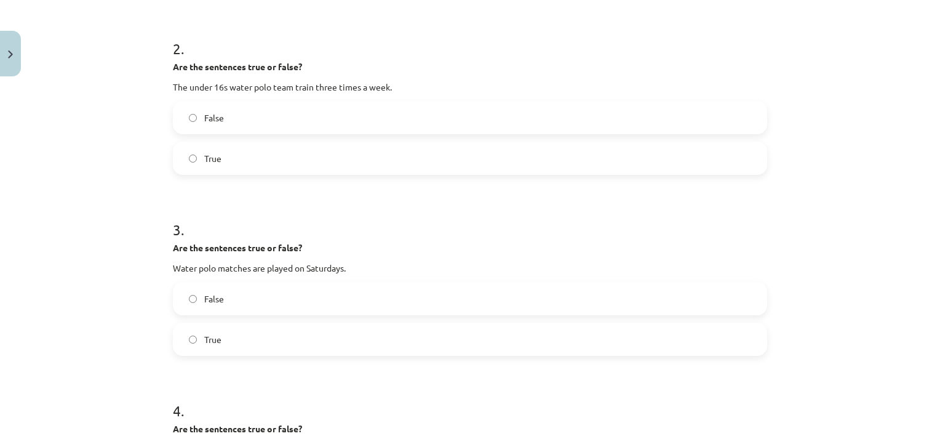
click at [287, 157] on label "True" at bounding box center [470, 158] width 592 height 31
click at [236, 334] on label "True" at bounding box center [470, 339] width 592 height 31
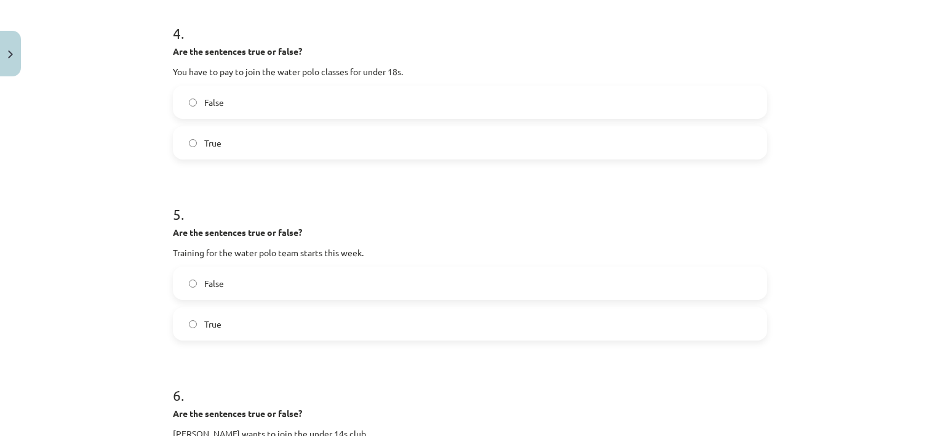
scroll to position [824, 0]
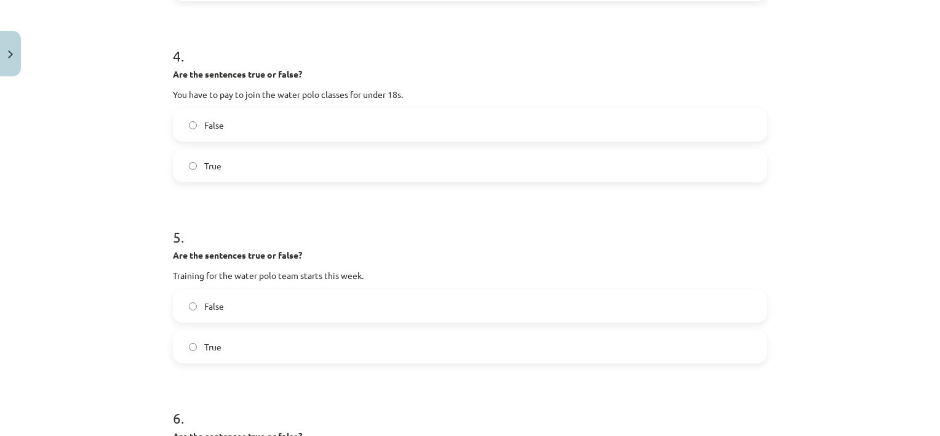
click at [532, 126] on label "False" at bounding box center [470, 124] width 592 height 31
click at [253, 343] on label "True" at bounding box center [470, 346] width 592 height 31
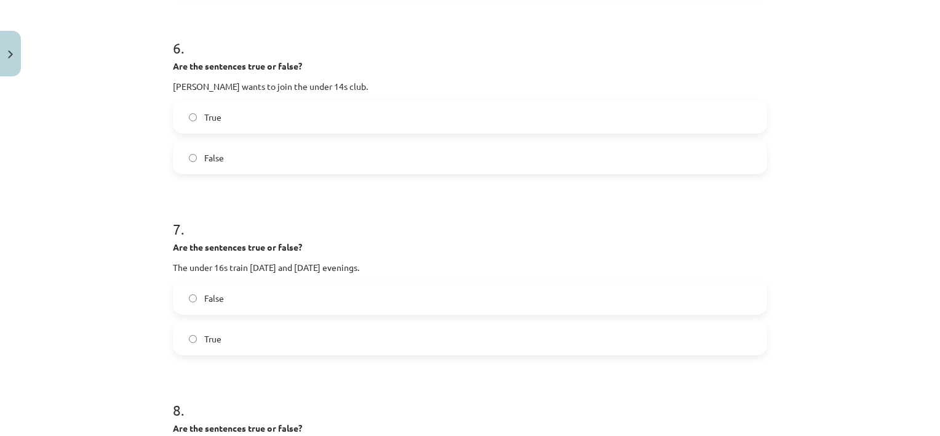
scroll to position [1200, 0]
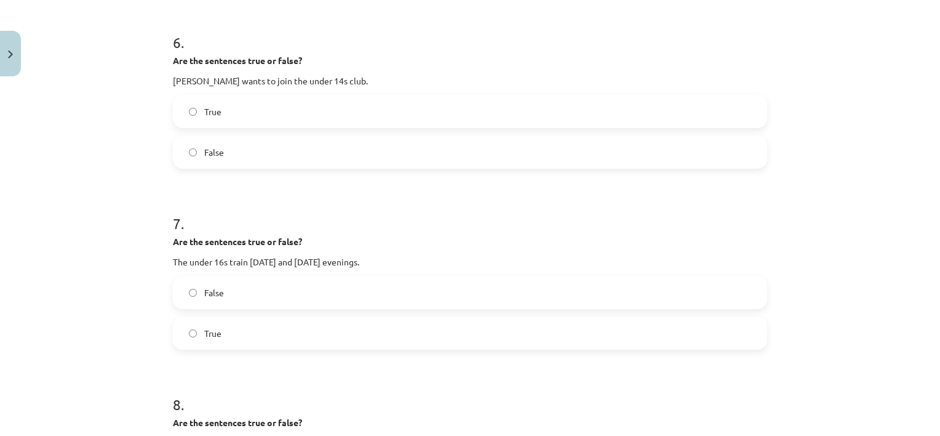
drag, startPoint x: 396, startPoint y: 106, endPoint x: 214, endPoint y: 109, distance: 182.1
click at [214, 109] on label "True" at bounding box center [470, 111] width 592 height 31
click at [214, 109] on span "True" at bounding box center [212, 111] width 17 height 13
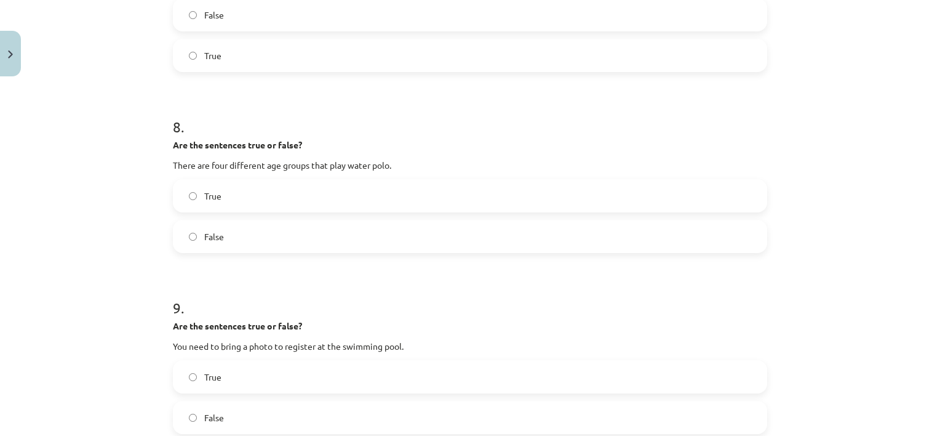
scroll to position [1479, 0]
click at [501, 58] on label "True" at bounding box center [470, 53] width 592 height 31
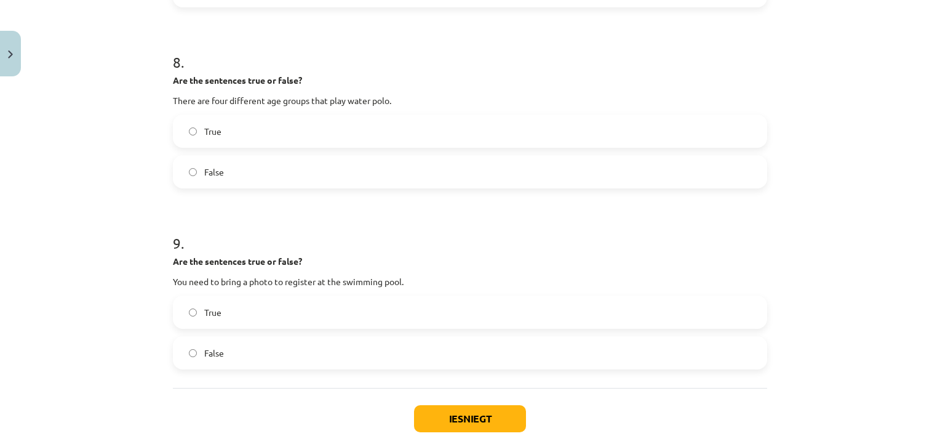
scroll to position [1539, 0]
drag, startPoint x: 474, startPoint y: 135, endPoint x: 222, endPoint y: 133, distance: 252.2
click at [222, 133] on label "True" at bounding box center [470, 133] width 592 height 31
click at [242, 352] on label "False" at bounding box center [470, 355] width 592 height 31
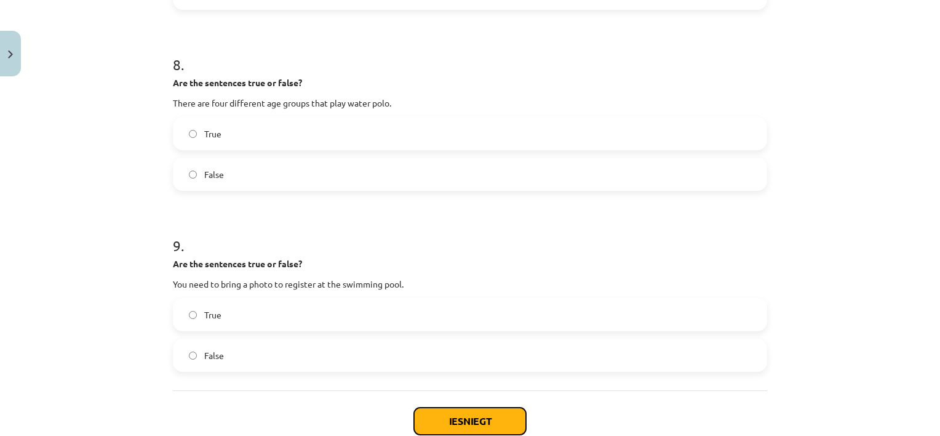
click at [450, 415] on button "Iesniegt" at bounding box center [470, 420] width 112 height 27
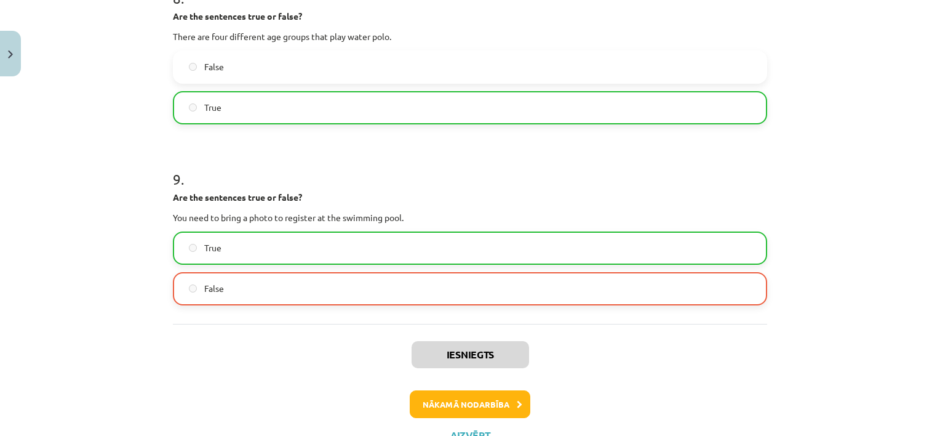
scroll to position [1835, 0]
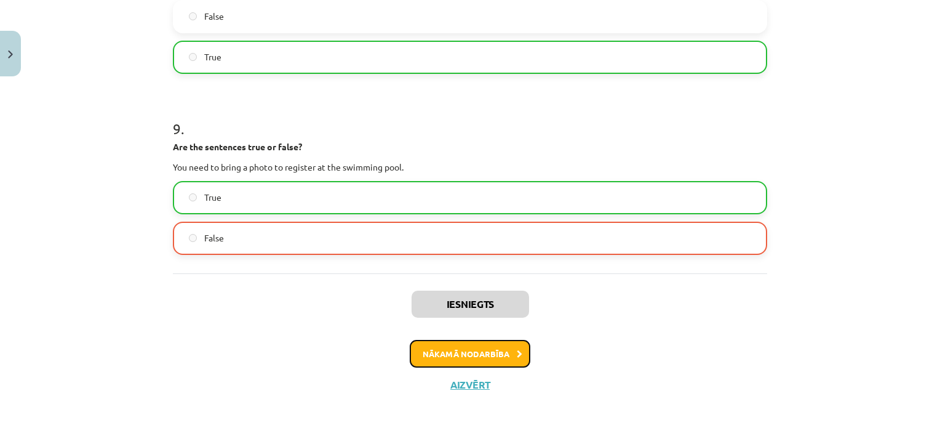
click at [513, 345] on button "Nākamā nodarbība" at bounding box center [470, 354] width 121 height 28
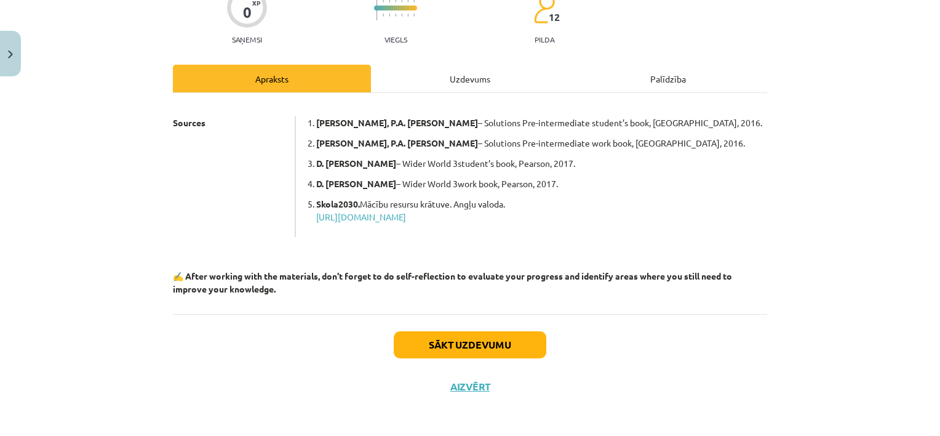
scroll to position [118, 0]
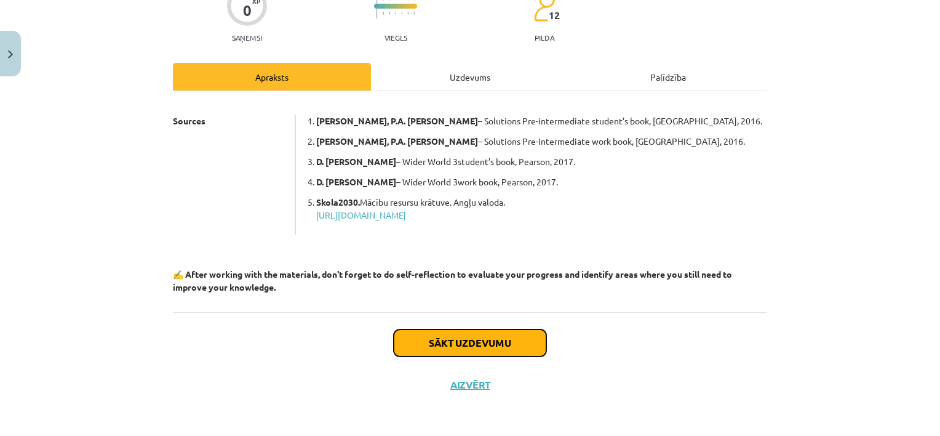
click at [516, 339] on button "Sākt uzdevumu" at bounding box center [470, 342] width 153 height 27
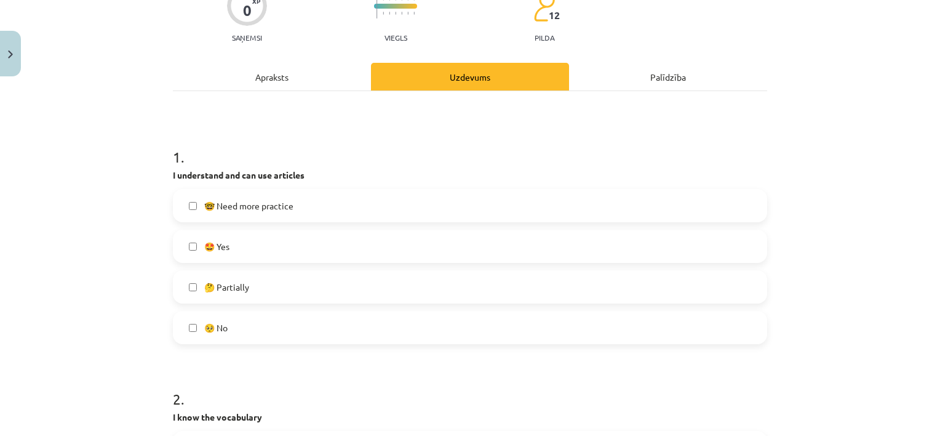
scroll to position [31, 0]
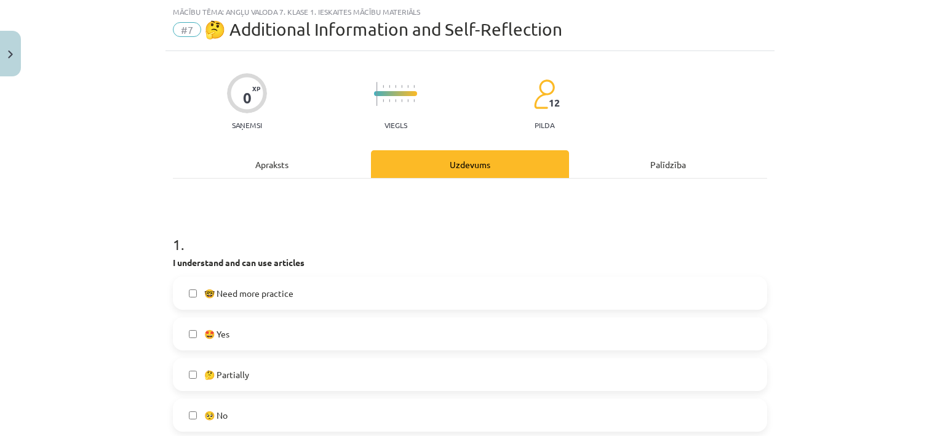
click at [281, 381] on label "🤔 Partially" at bounding box center [470, 374] width 592 height 31
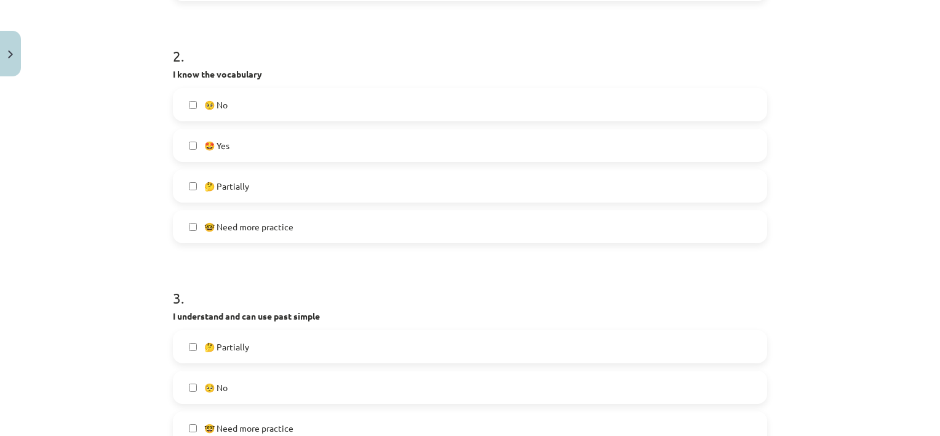
scroll to position [463, 0]
click at [271, 181] on label "🤔 Partially" at bounding box center [470, 184] width 592 height 31
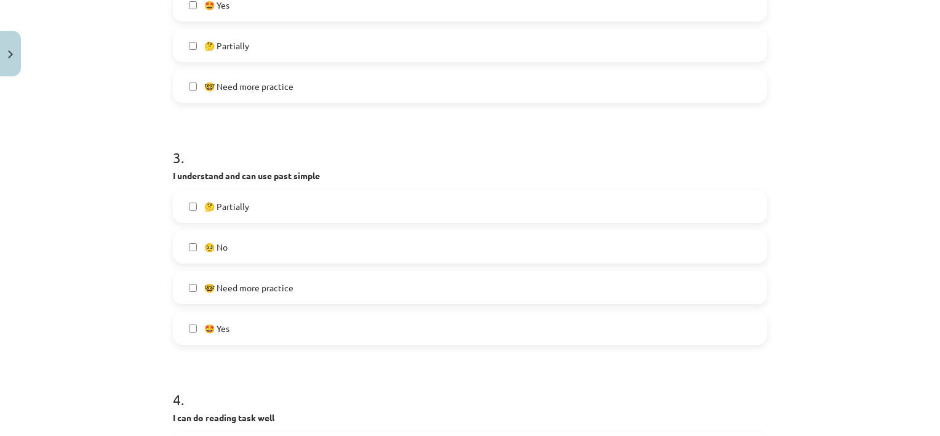
scroll to position [608, 0]
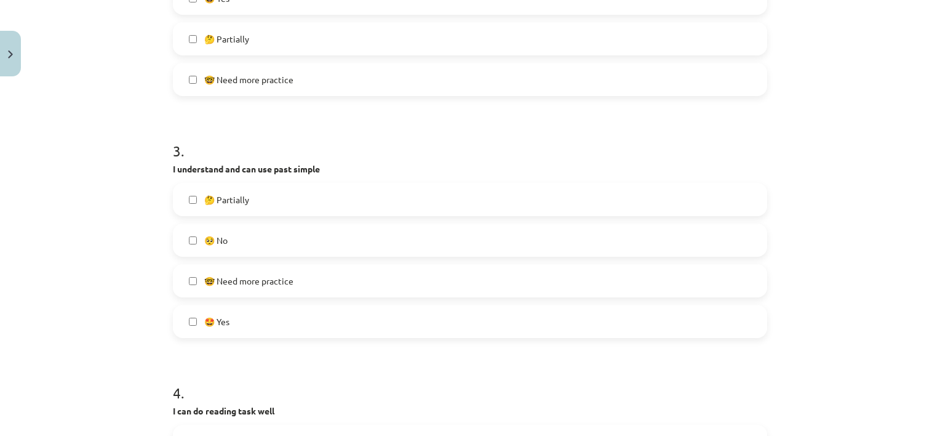
click at [283, 332] on label "🤩 Yes" at bounding box center [470, 321] width 592 height 31
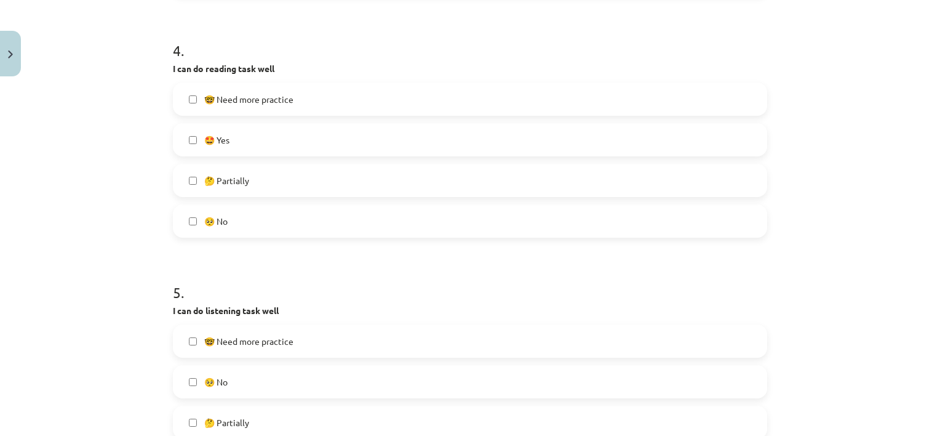
scroll to position [945, 0]
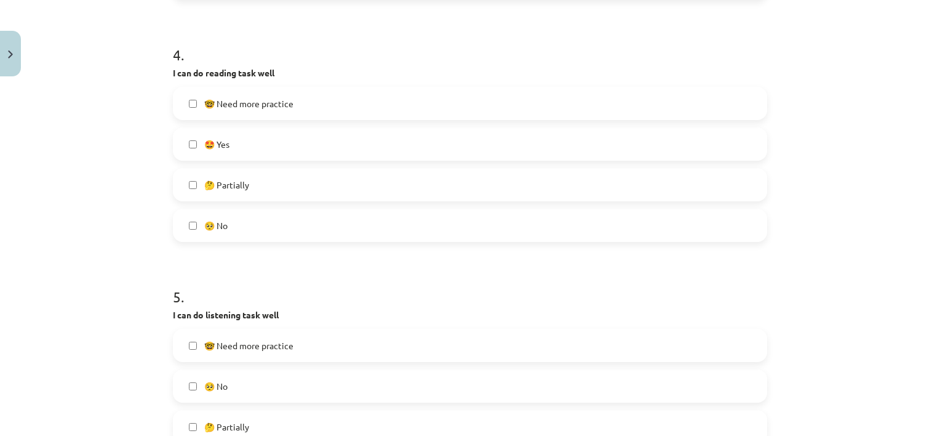
click at [320, 111] on label "🤓 Need more practice" at bounding box center [470, 103] width 592 height 31
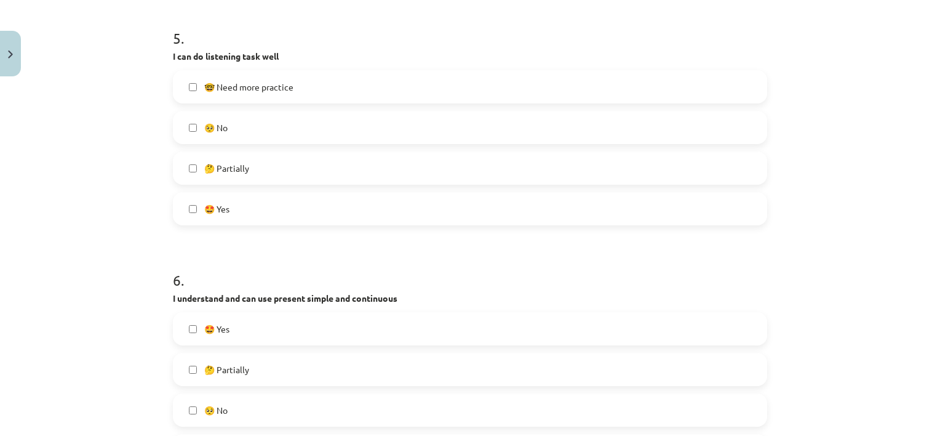
scroll to position [1206, 0]
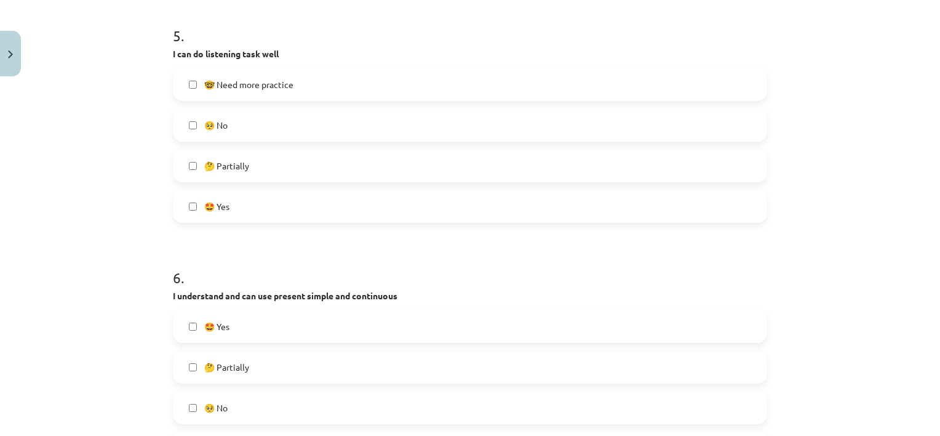
click at [529, 170] on label "🤔 Partially" at bounding box center [470, 165] width 592 height 31
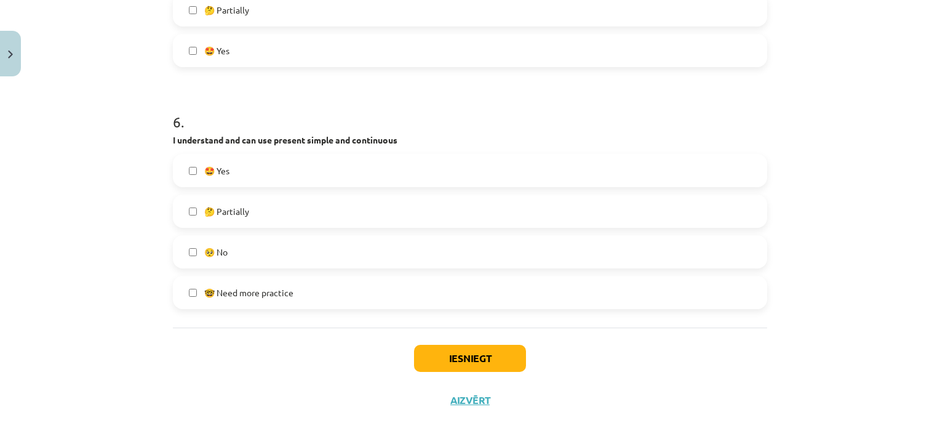
scroll to position [1364, 0]
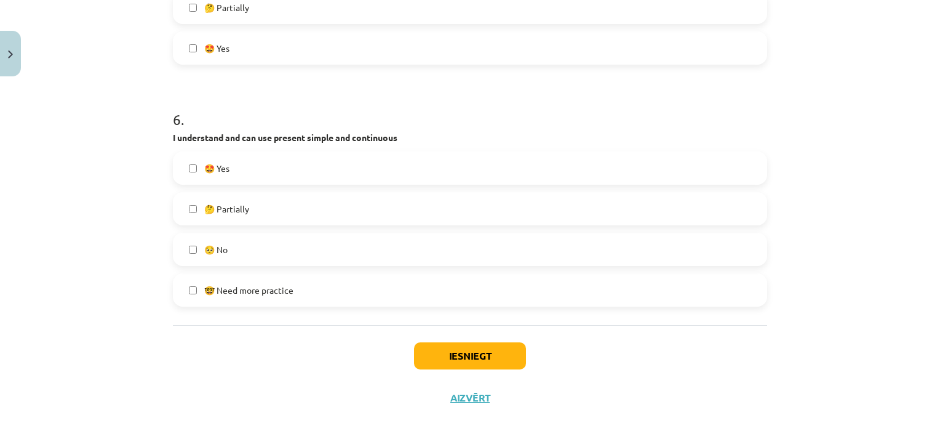
click at [258, 164] on label "🤩 Yes" at bounding box center [470, 168] width 592 height 31
click at [435, 362] on button "Iesniegt" at bounding box center [470, 355] width 112 height 27
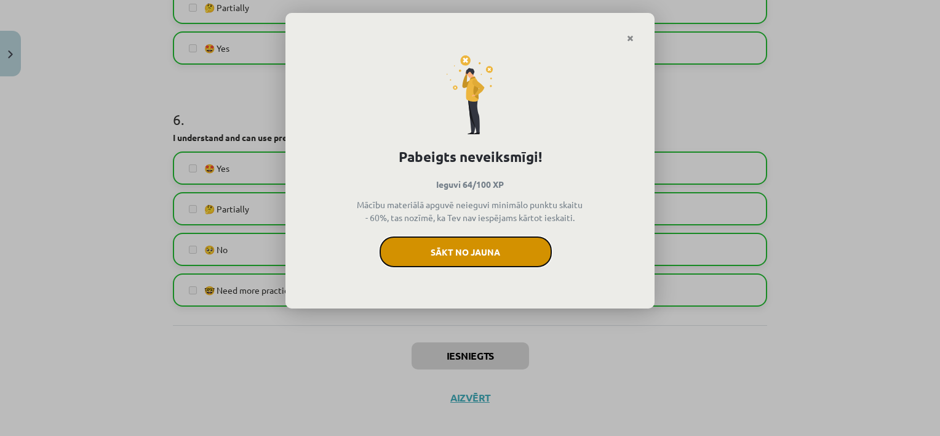
click at [496, 257] on button "Sākt no jauna" at bounding box center [466, 251] width 172 height 31
